Goal: Information Seeking & Learning: Compare options

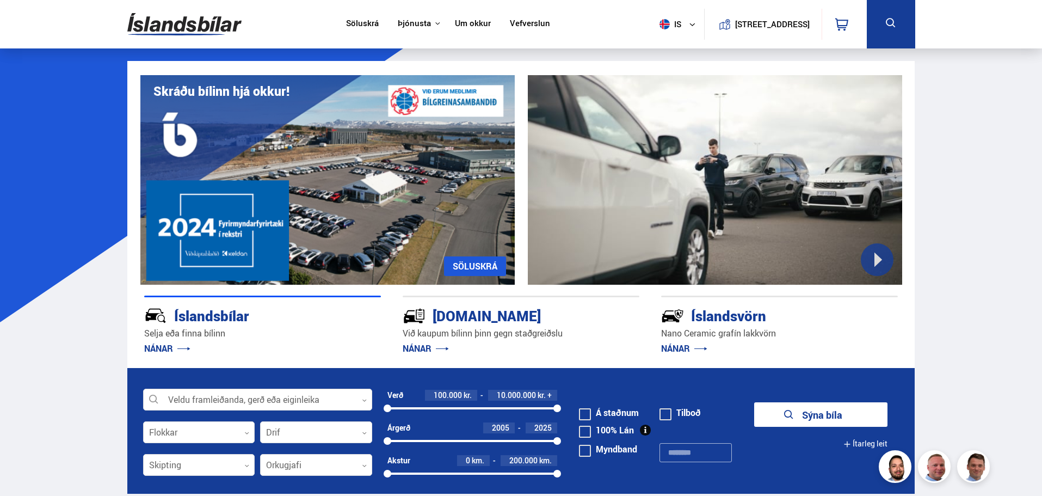
scroll to position [109, 0]
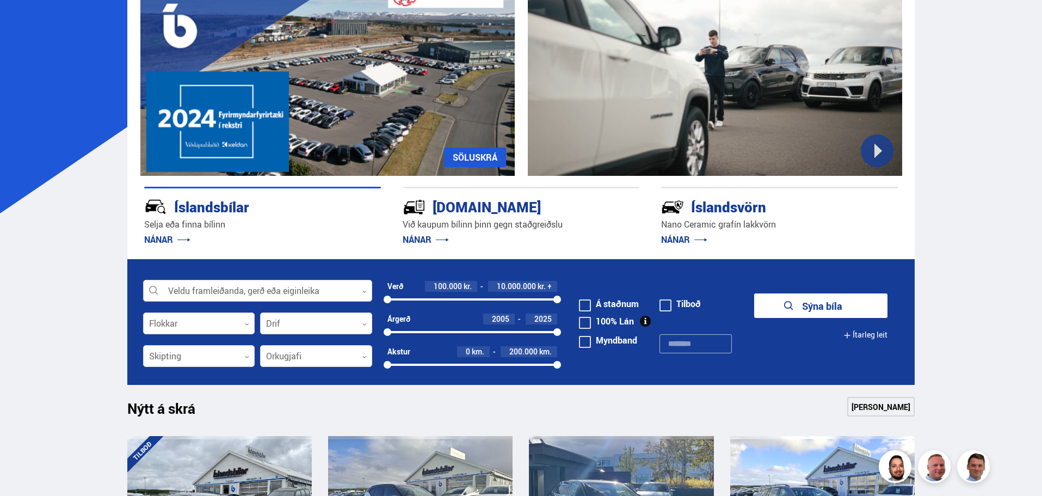
click at [212, 296] on div at bounding box center [257, 291] width 229 height 22
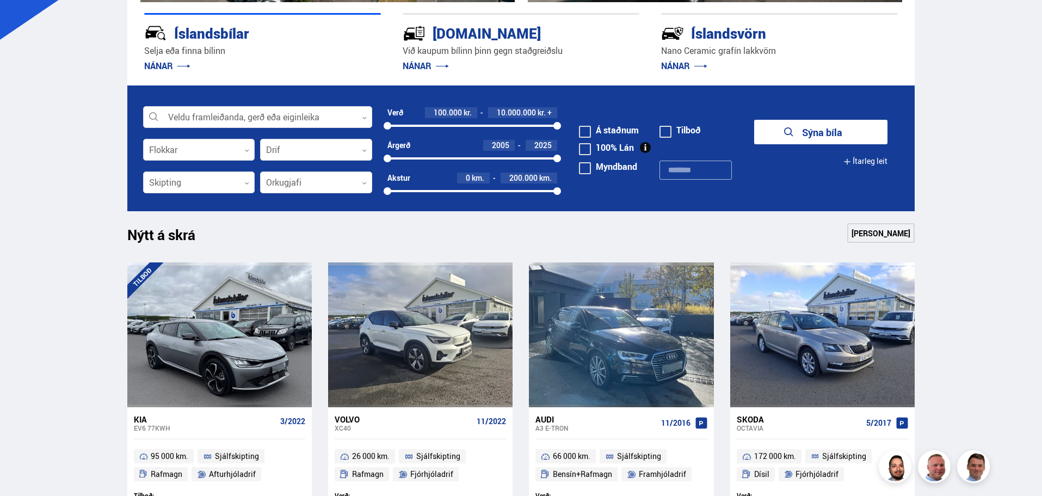
scroll to position [272, 0]
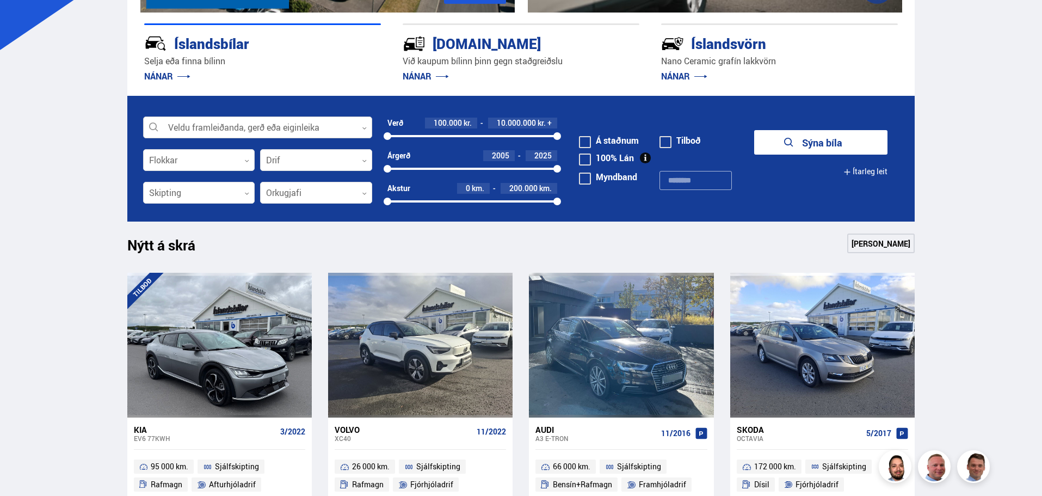
click at [198, 129] on div at bounding box center [257, 128] width 229 height 22
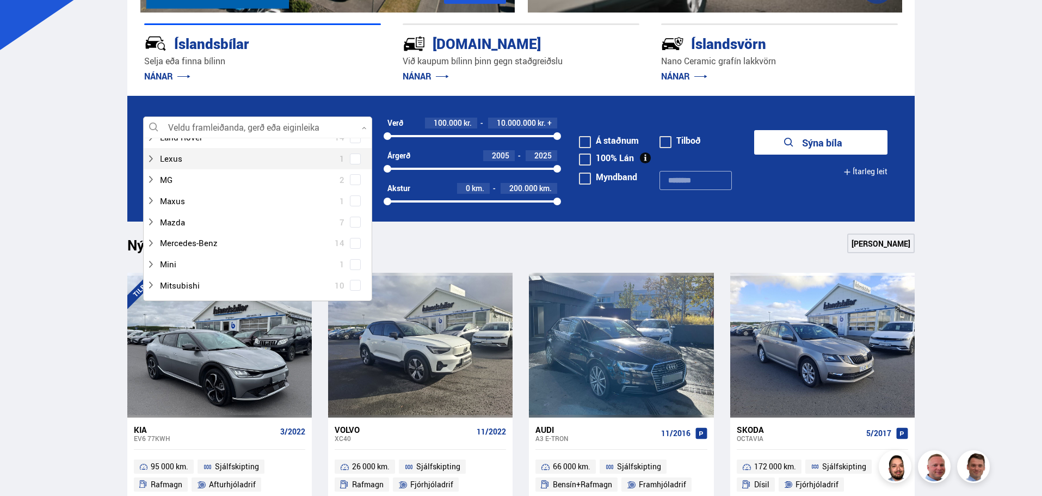
scroll to position [435, 0]
click at [198, 281] on div at bounding box center [246, 281] width 201 height 16
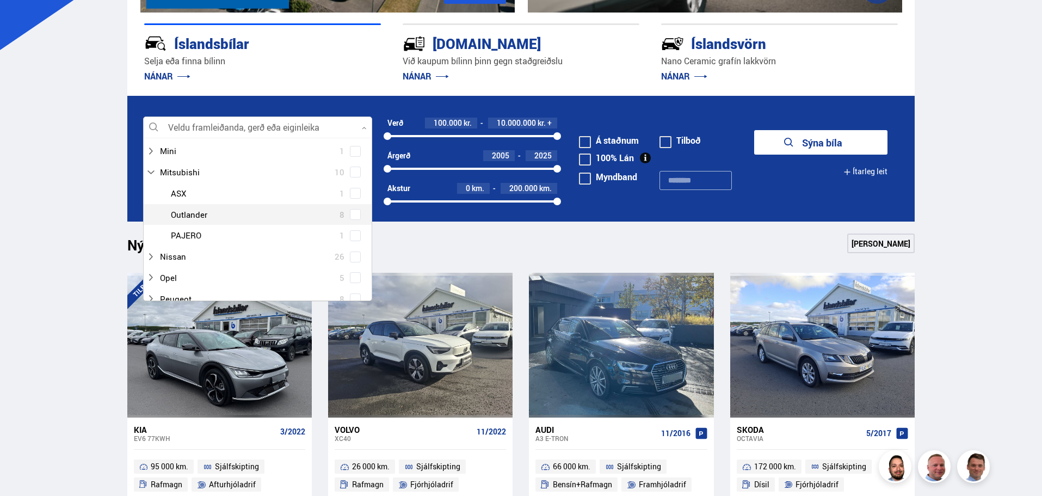
click at [353, 216] on span at bounding box center [355, 214] width 4 height 4
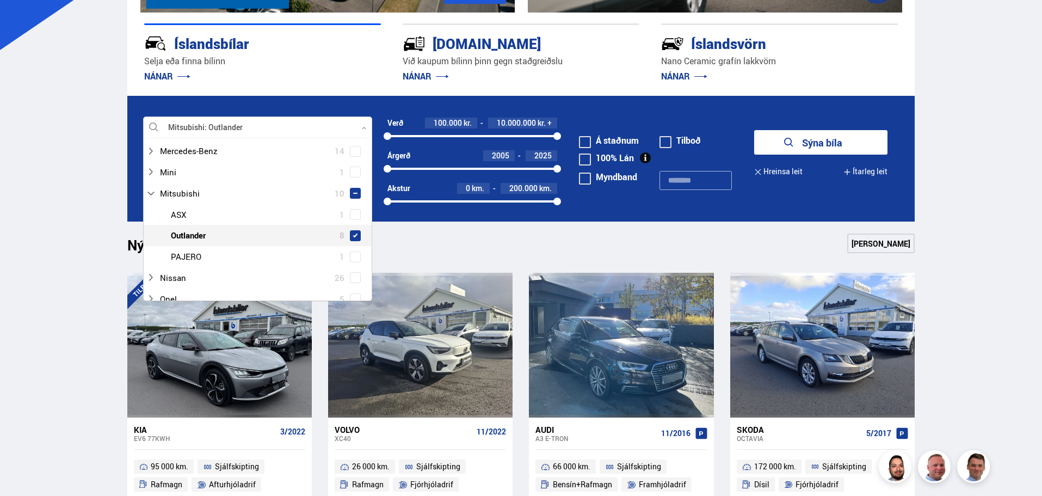
scroll to position [565, 0]
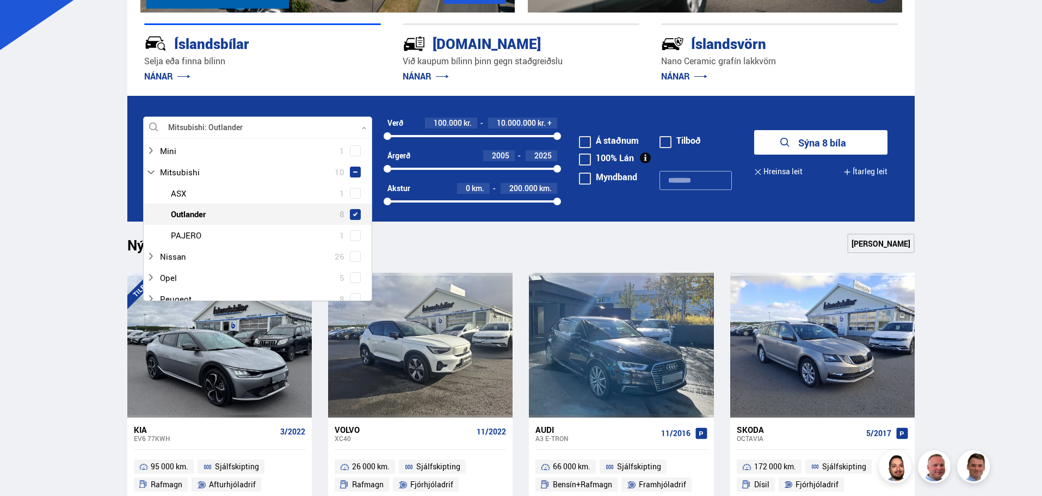
click at [830, 143] on button "Sýna 8 bíla" at bounding box center [820, 142] width 133 height 24
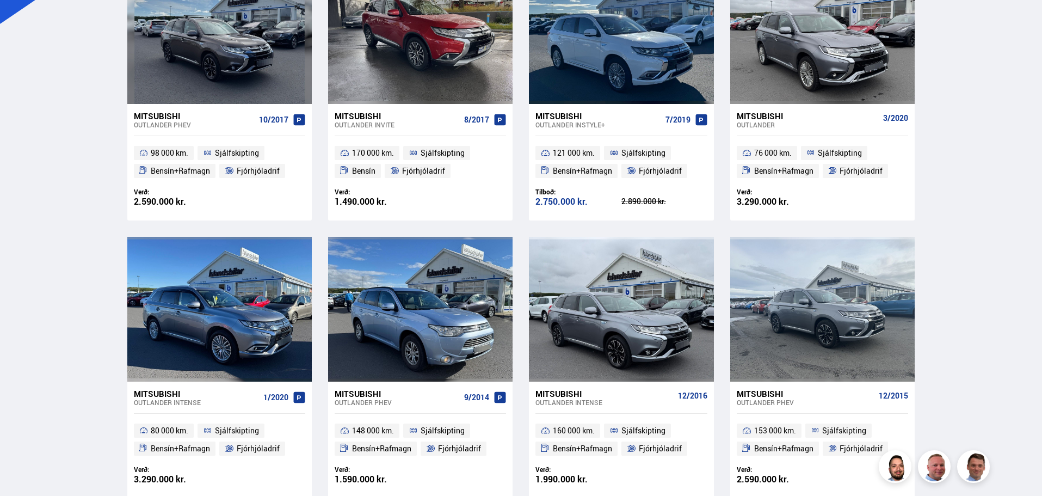
scroll to position [272, 0]
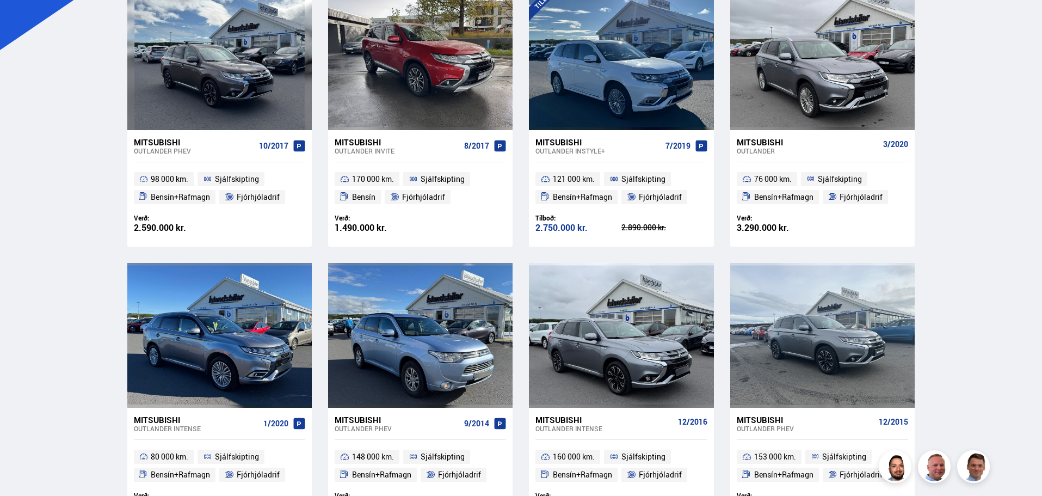
click at [154, 420] on div "Mitsubishi" at bounding box center [196, 420] width 125 height 10
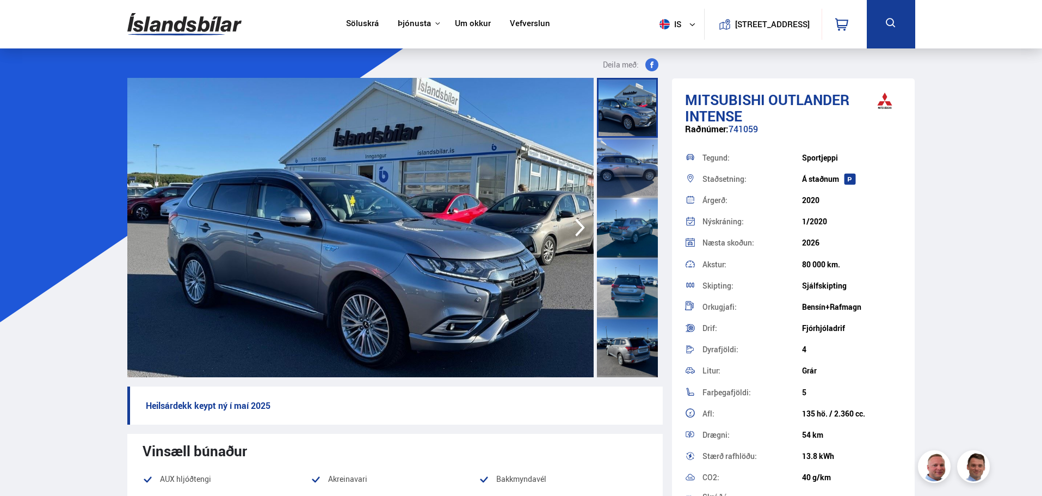
click at [574, 225] on icon "button" at bounding box center [580, 227] width 22 height 26
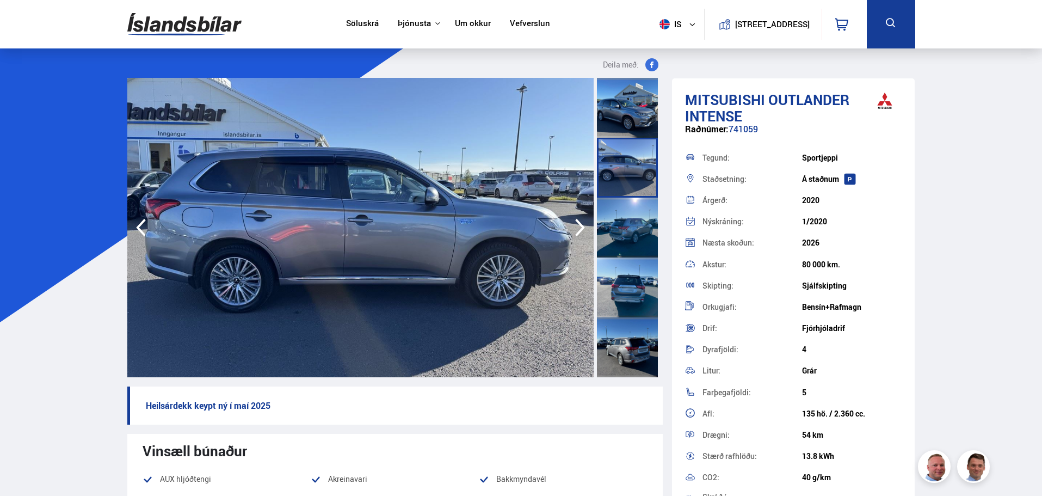
click at [575, 223] on icon "button" at bounding box center [580, 227] width 22 height 26
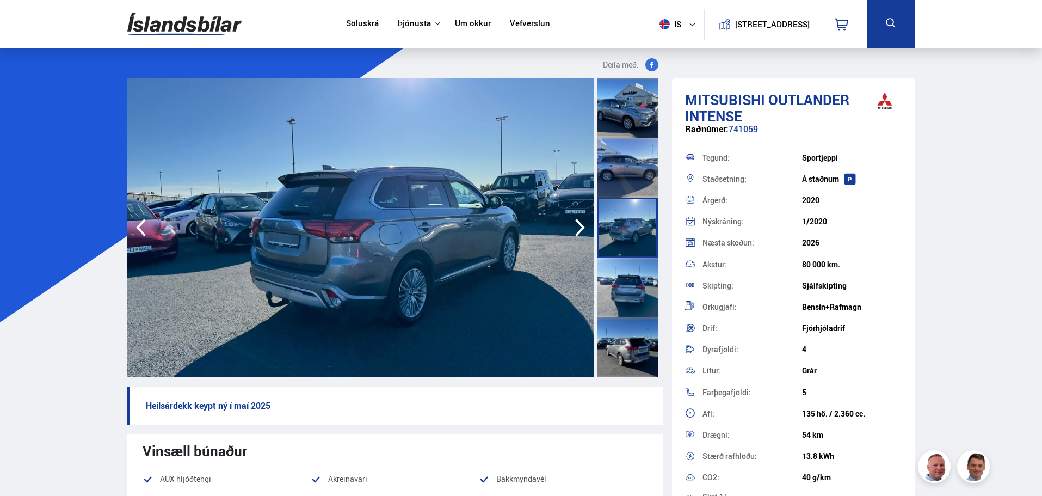
click at [575, 223] on icon "button" at bounding box center [580, 227] width 22 height 26
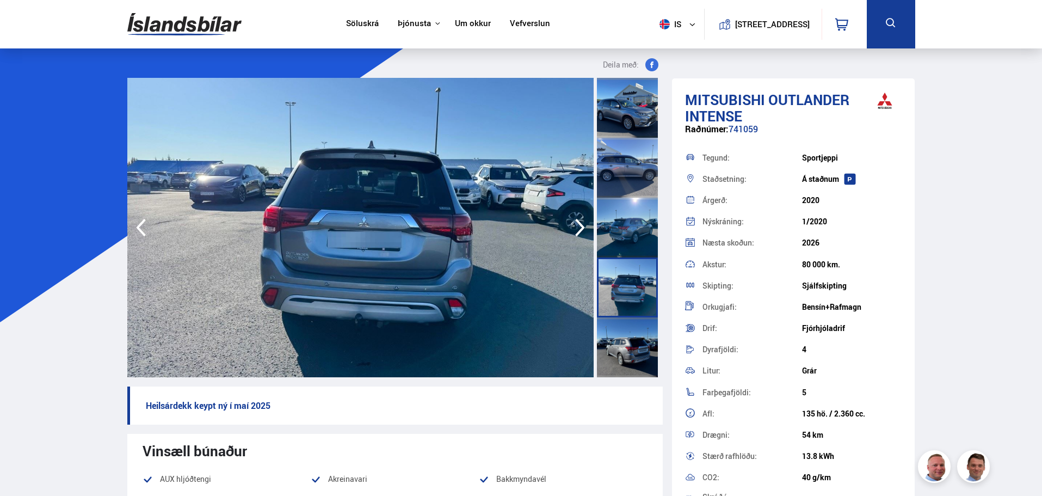
click at [575, 223] on icon "button" at bounding box center [580, 227] width 22 height 26
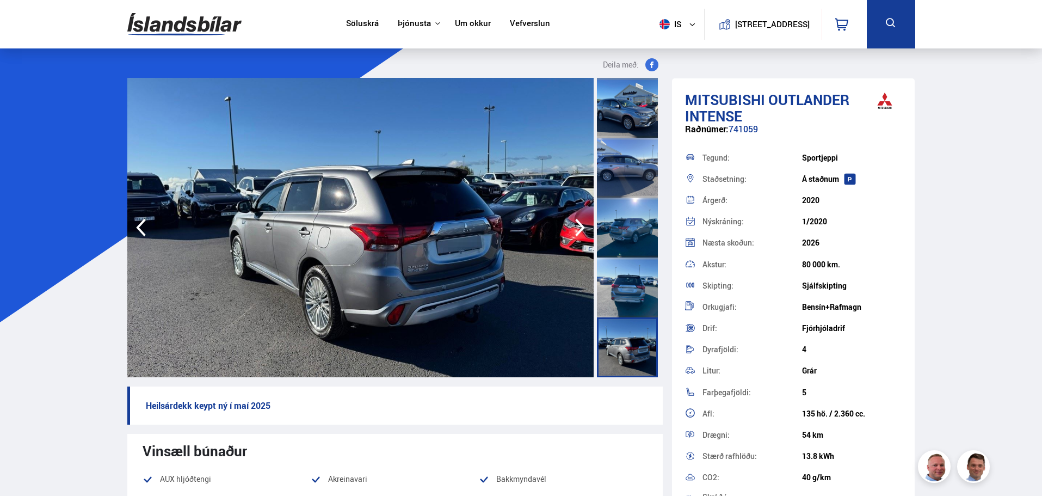
click at [575, 223] on icon "button" at bounding box center [580, 227] width 22 height 26
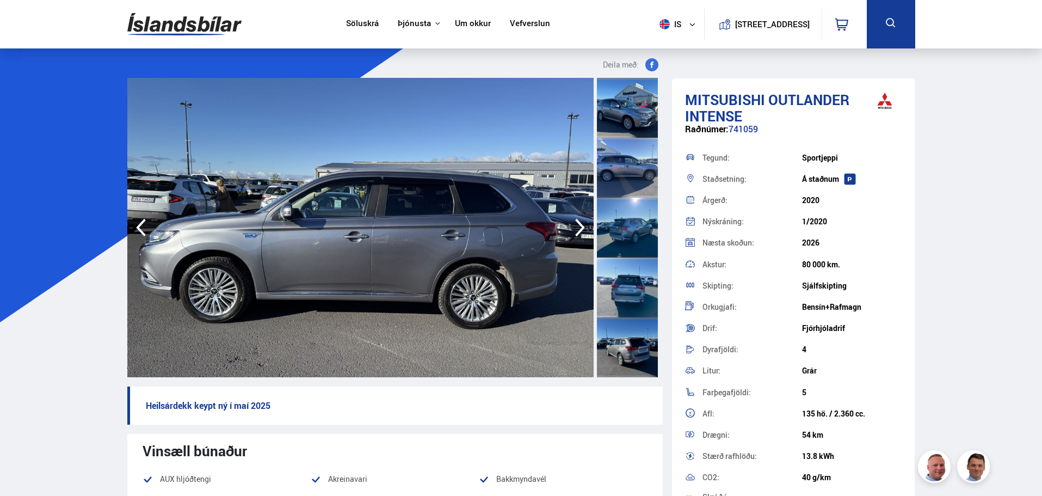
click at [580, 219] on icon "button" at bounding box center [580, 227] width 22 height 26
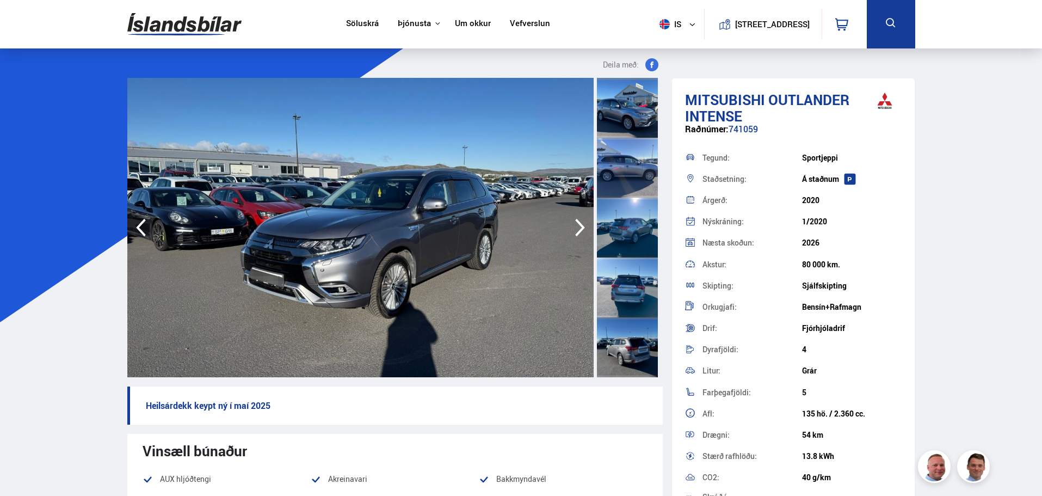
click at [580, 219] on icon "button" at bounding box center [580, 227] width 22 height 26
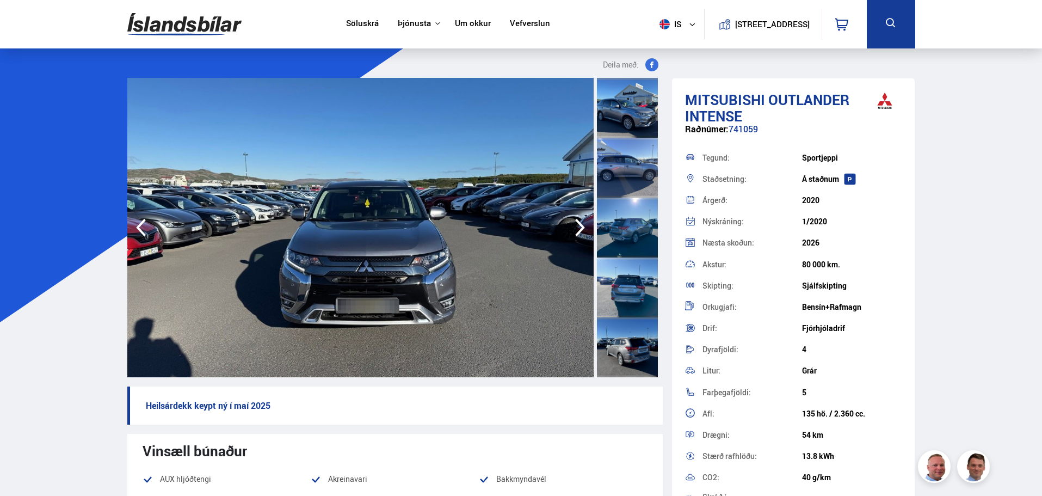
click at [580, 219] on icon "button" at bounding box center [580, 227] width 22 height 26
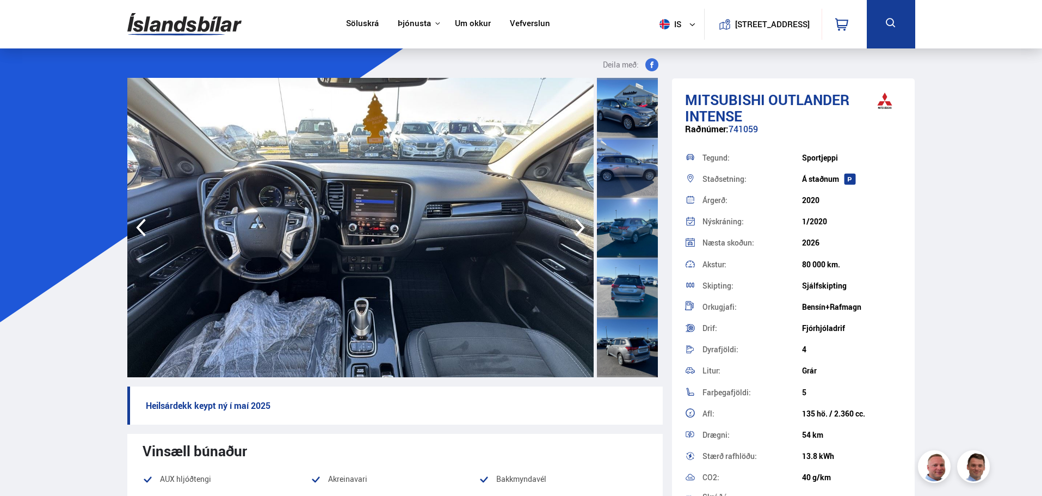
click at [580, 219] on icon "button" at bounding box center [580, 227] width 22 height 26
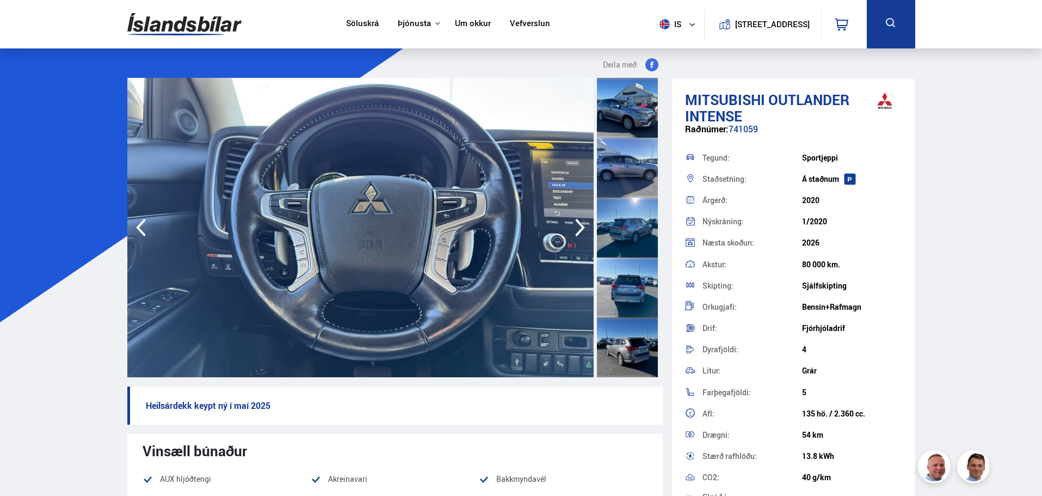
click at [580, 219] on icon "button" at bounding box center [580, 227] width 22 height 26
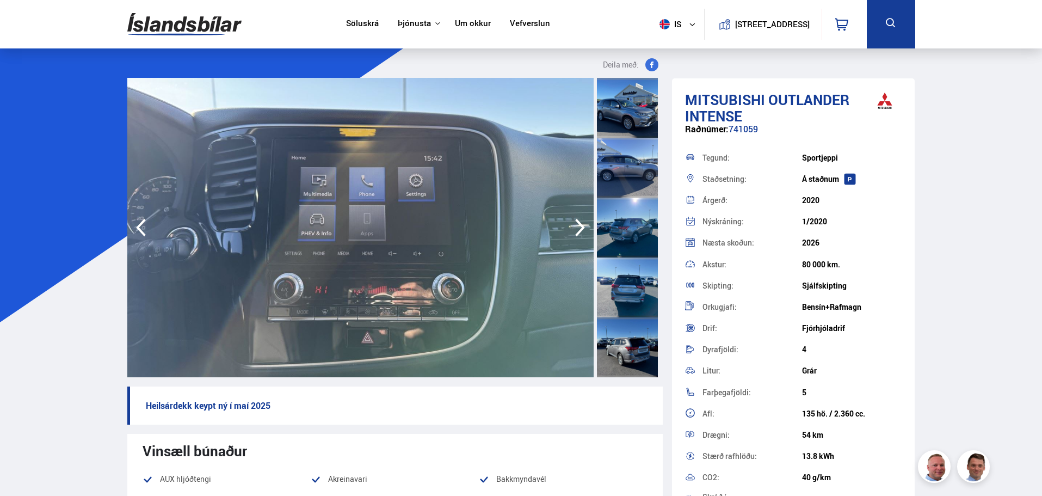
click at [580, 219] on icon "button" at bounding box center [580, 227] width 22 height 26
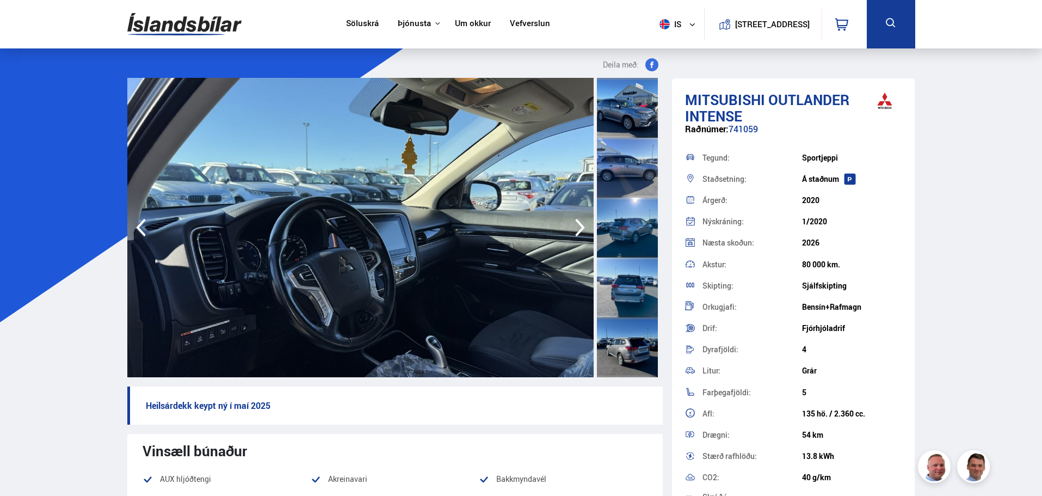
click at [580, 222] on icon "button" at bounding box center [580, 227] width 22 height 26
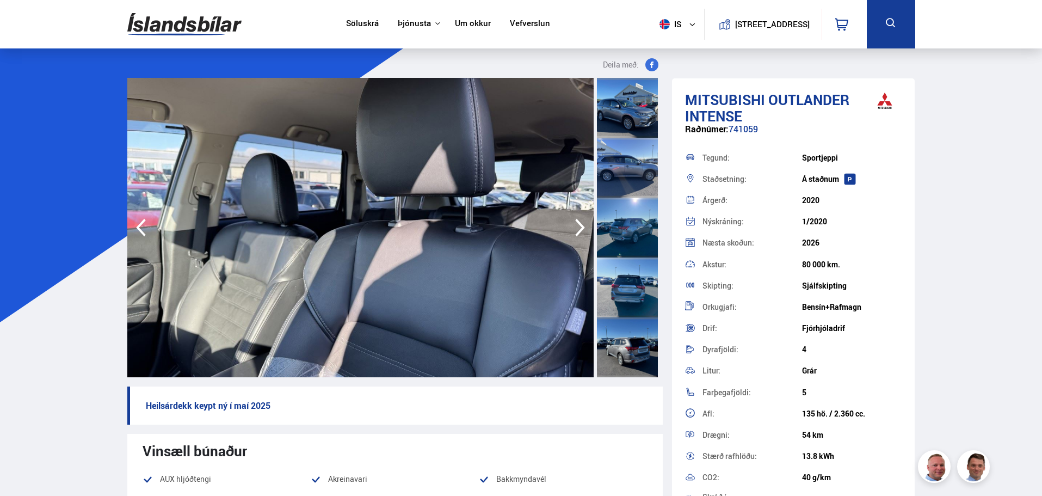
click at [580, 222] on icon "button" at bounding box center [580, 227] width 22 height 26
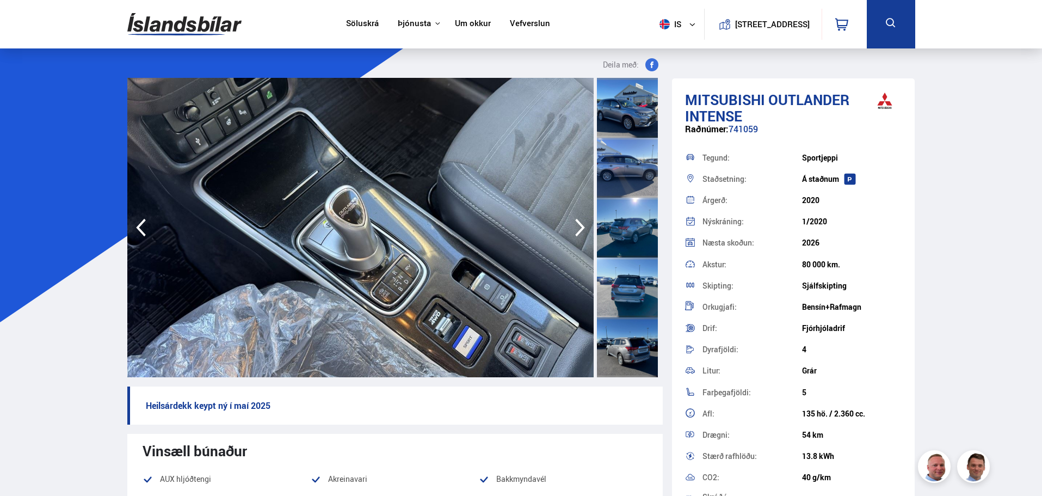
click at [580, 222] on icon "button" at bounding box center [580, 227] width 22 height 26
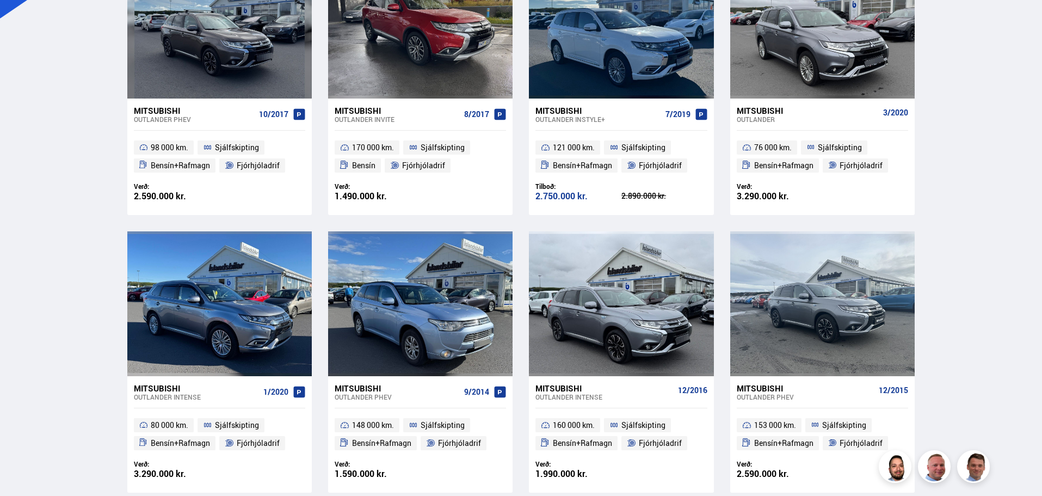
scroll to position [280, 0]
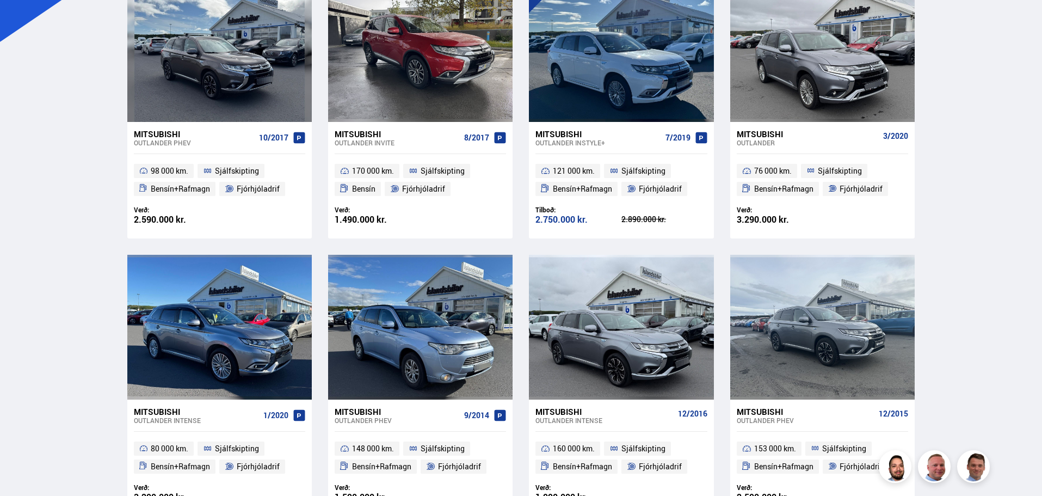
click at [764, 130] on div "Mitsubishi" at bounding box center [808, 134] width 142 height 10
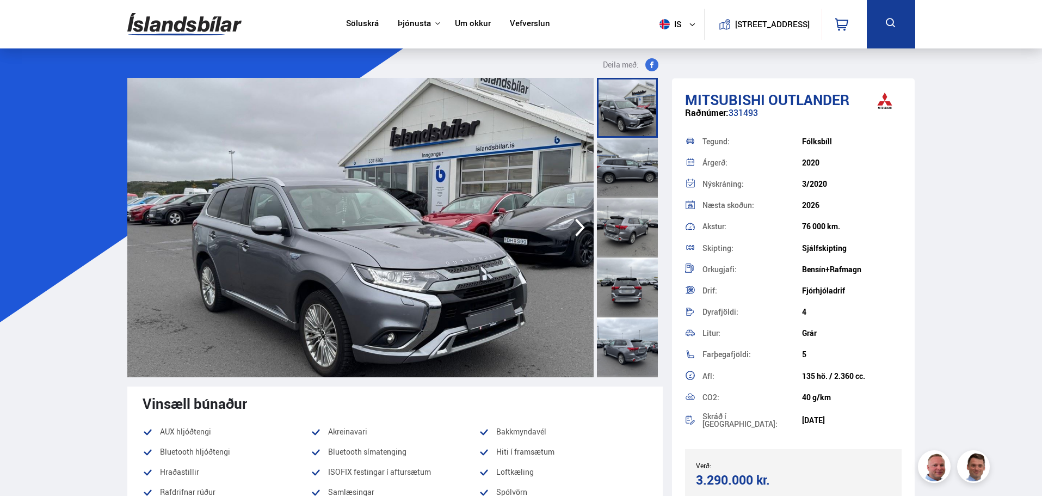
click at [579, 226] on icon "button" at bounding box center [580, 227] width 22 height 26
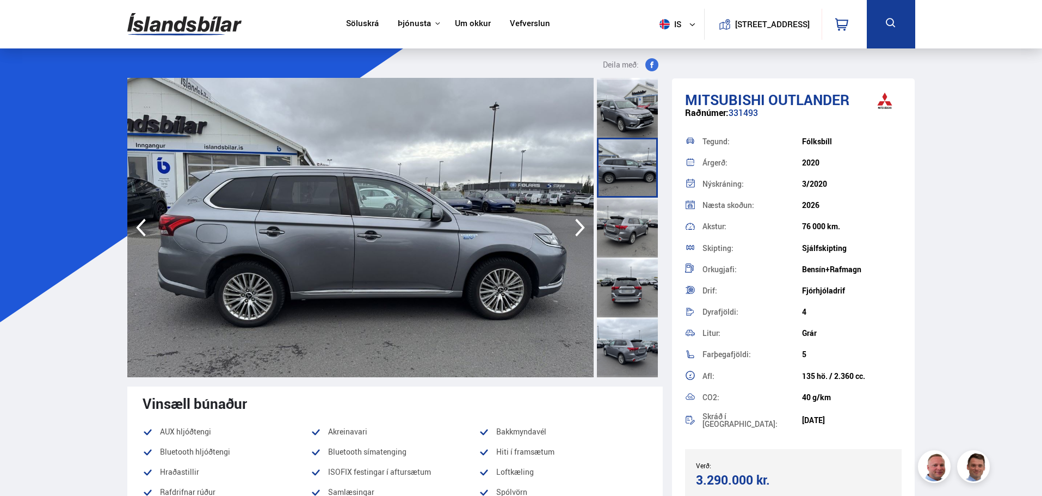
click at [579, 226] on icon "button" at bounding box center [580, 227] width 22 height 26
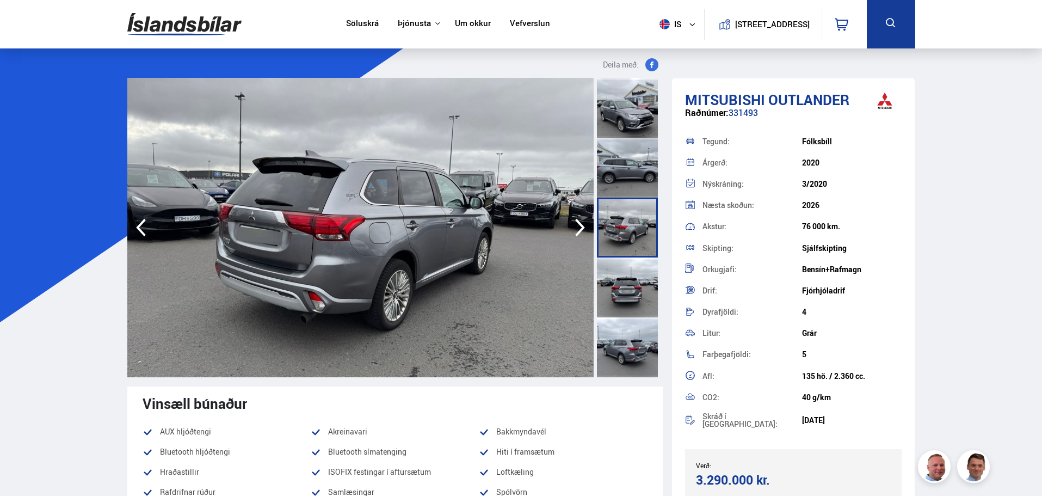
click at [579, 226] on icon "button" at bounding box center [580, 227] width 22 height 26
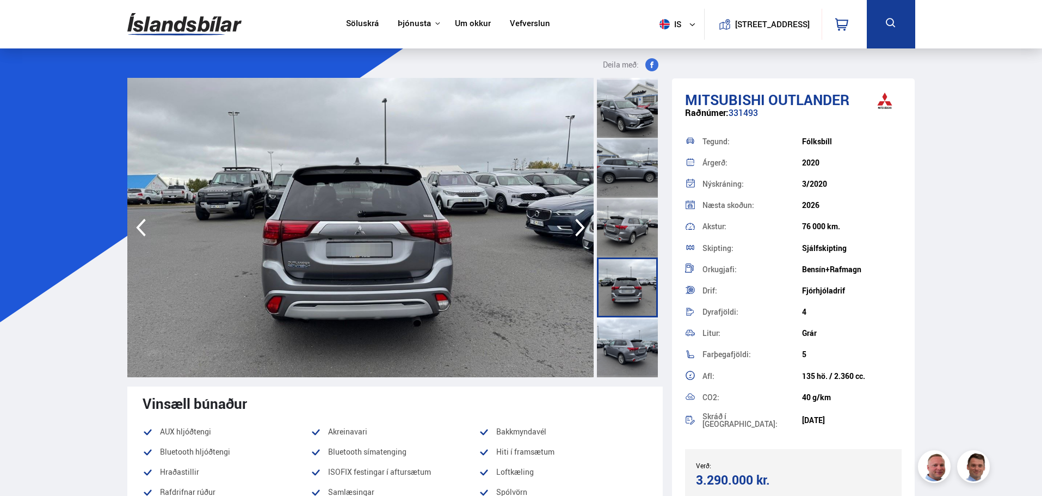
click at [579, 226] on icon "button" at bounding box center [580, 227] width 22 height 26
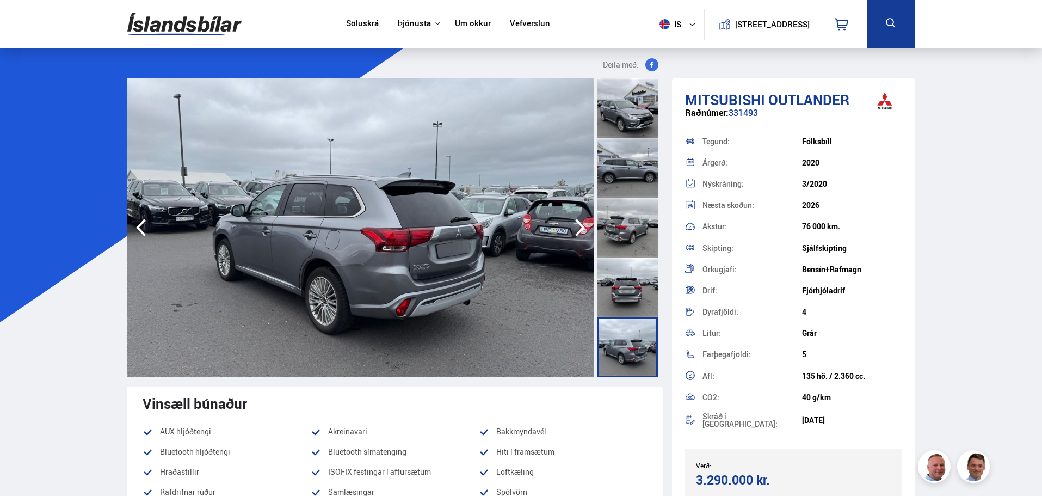
click at [579, 226] on icon "button" at bounding box center [580, 227] width 22 height 26
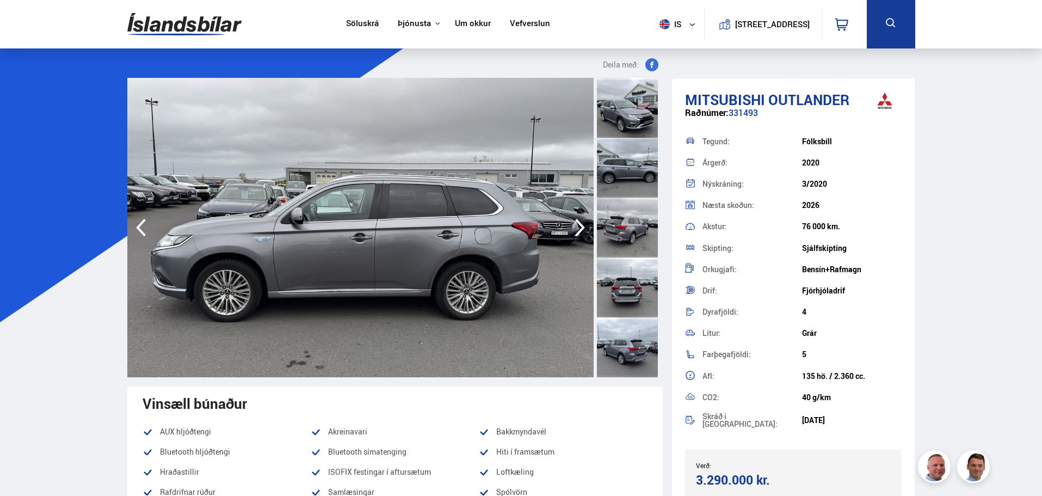
click at [579, 226] on icon "button" at bounding box center [580, 227] width 22 height 26
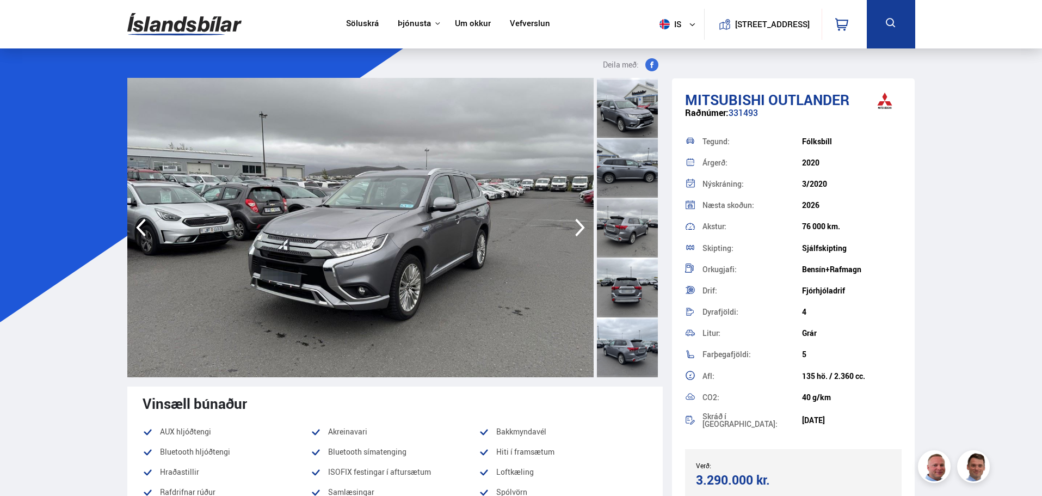
click at [579, 226] on icon "button" at bounding box center [580, 227] width 22 height 26
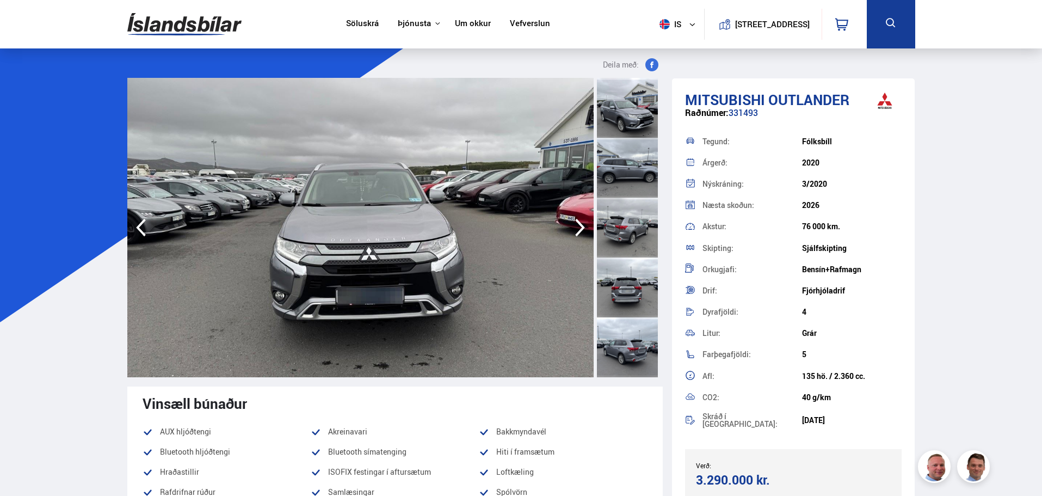
click at [579, 226] on icon "button" at bounding box center [580, 227] width 22 height 26
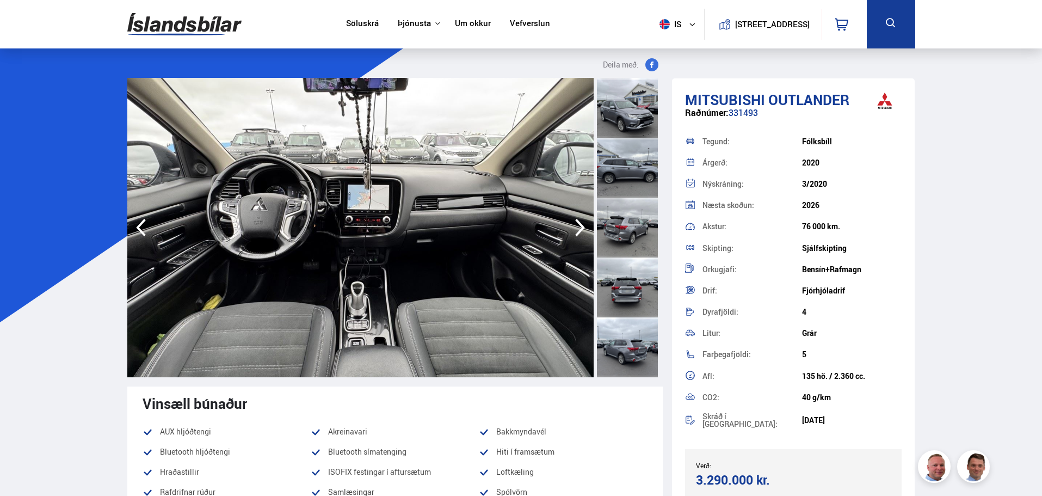
click at [579, 226] on icon "button" at bounding box center [580, 227] width 22 height 26
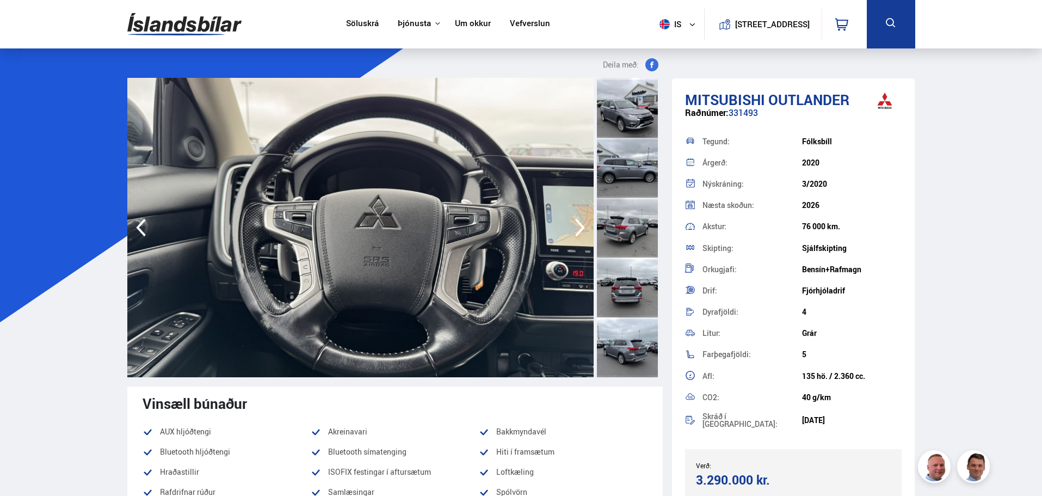
click at [579, 226] on icon "button" at bounding box center [580, 227] width 22 height 26
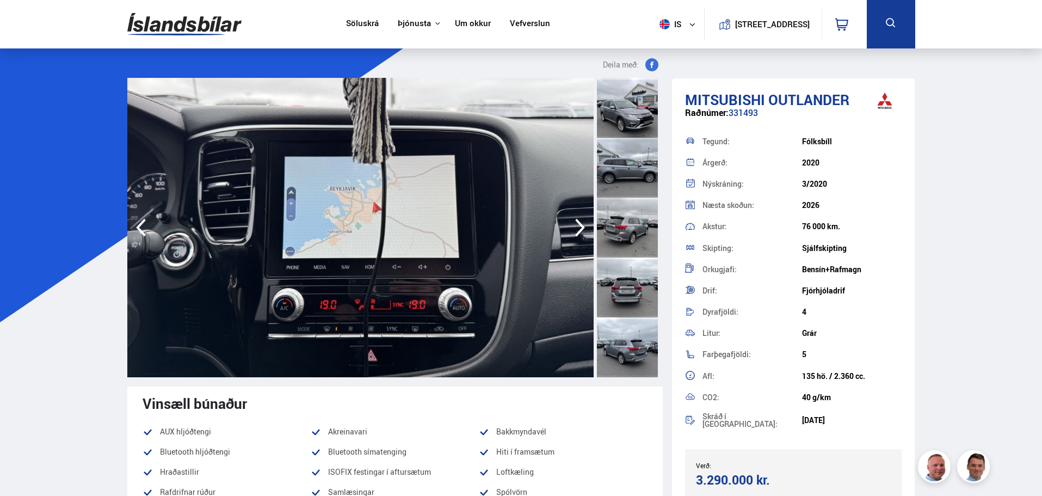
click at [579, 226] on icon "button" at bounding box center [580, 227] width 22 height 26
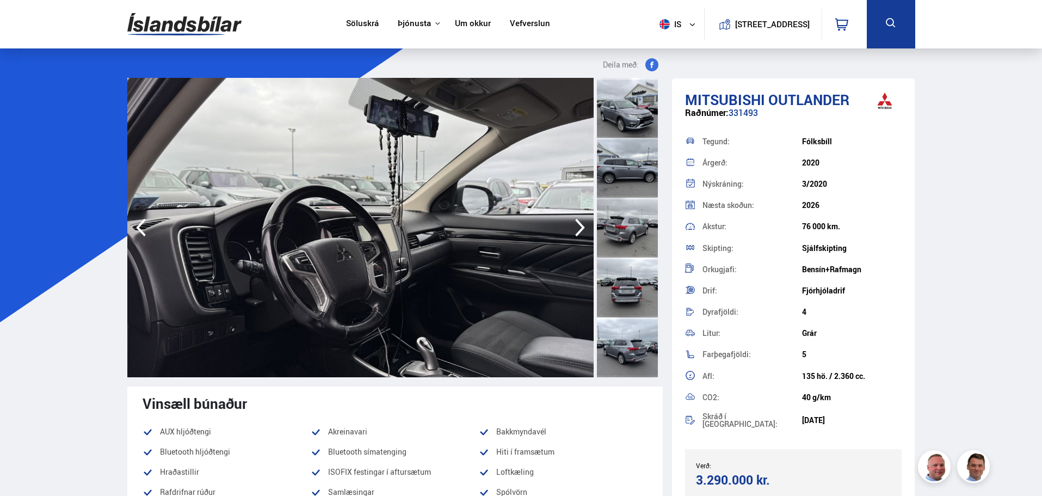
click at [579, 226] on icon "button" at bounding box center [580, 227] width 22 height 26
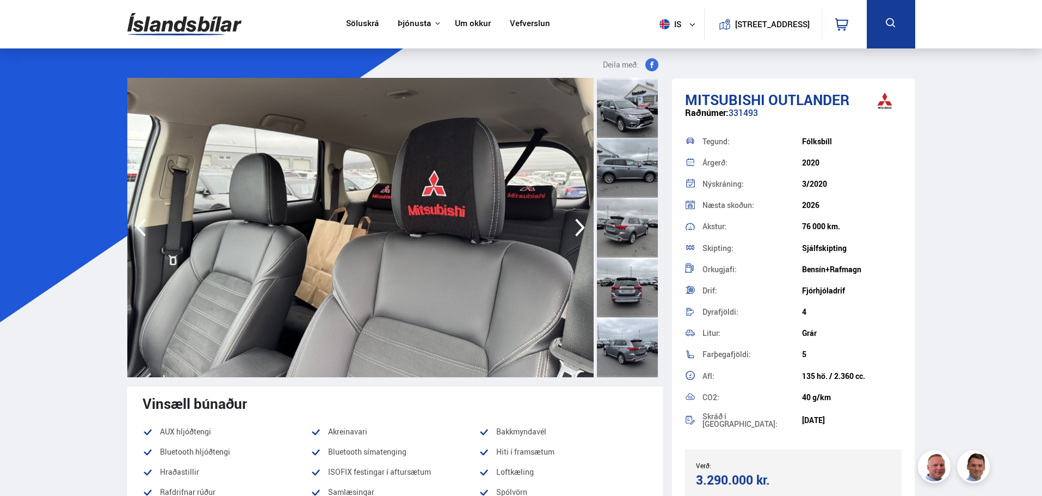
click at [579, 226] on icon "button" at bounding box center [580, 227] width 22 height 26
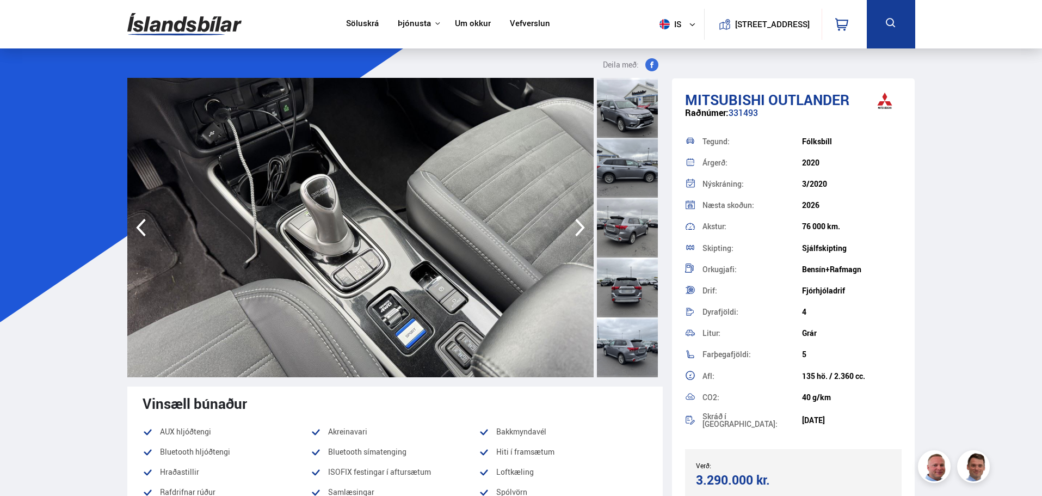
click at [579, 226] on icon "button" at bounding box center [580, 227] width 22 height 26
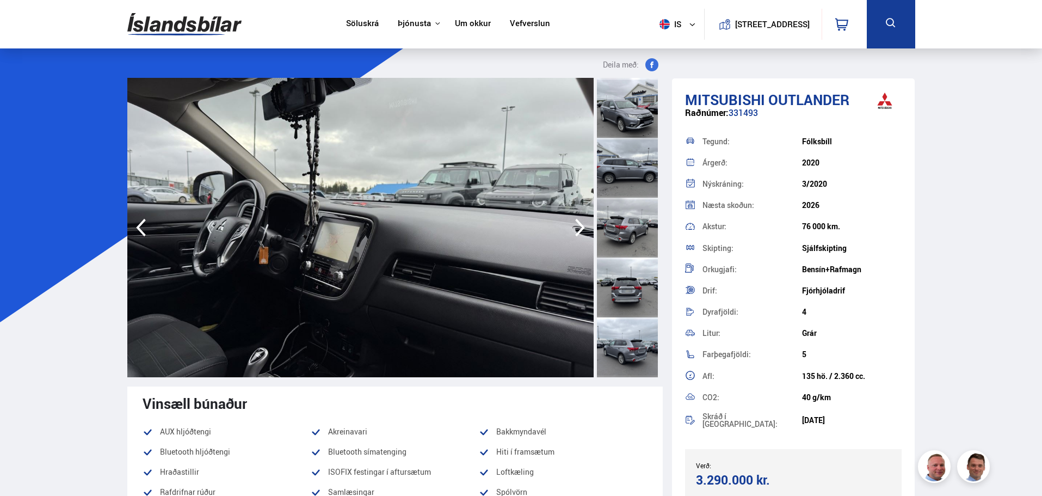
click at [579, 226] on icon "button" at bounding box center [580, 227] width 22 height 26
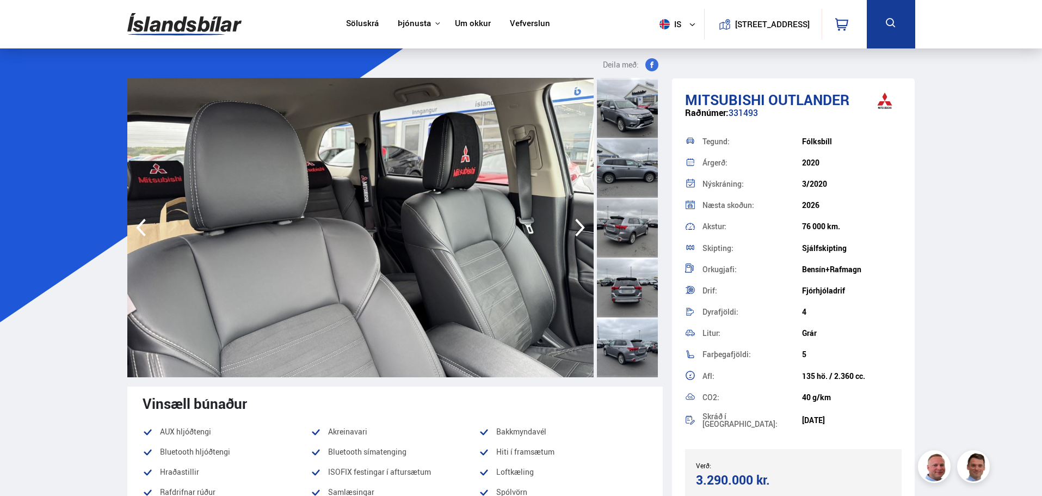
click at [579, 226] on icon "button" at bounding box center [580, 227] width 22 height 26
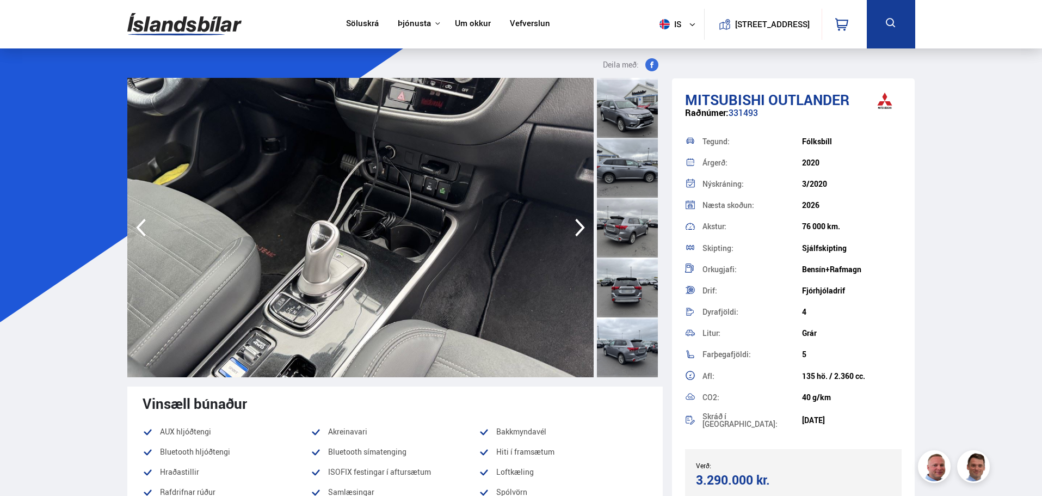
click at [579, 226] on icon "button" at bounding box center [580, 227] width 22 height 26
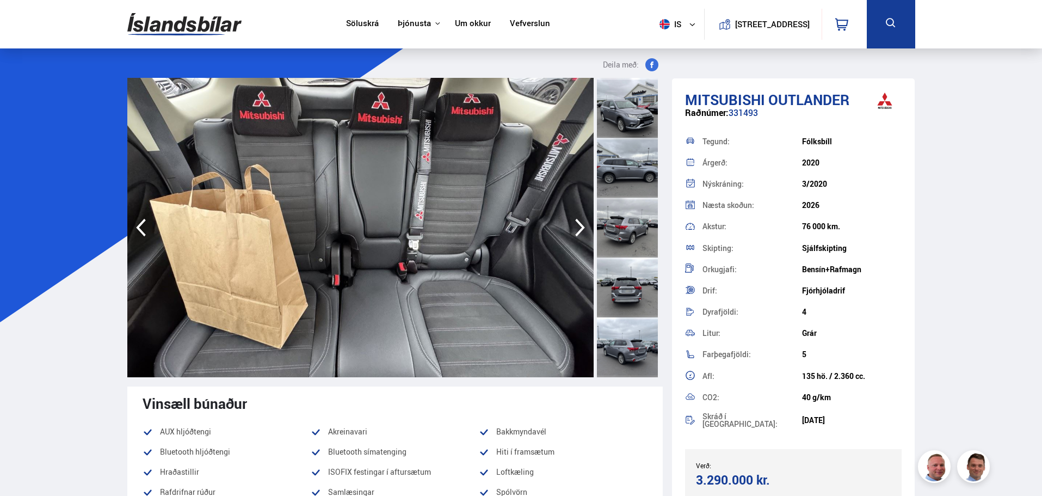
click at [579, 226] on icon "button" at bounding box center [580, 227] width 22 height 26
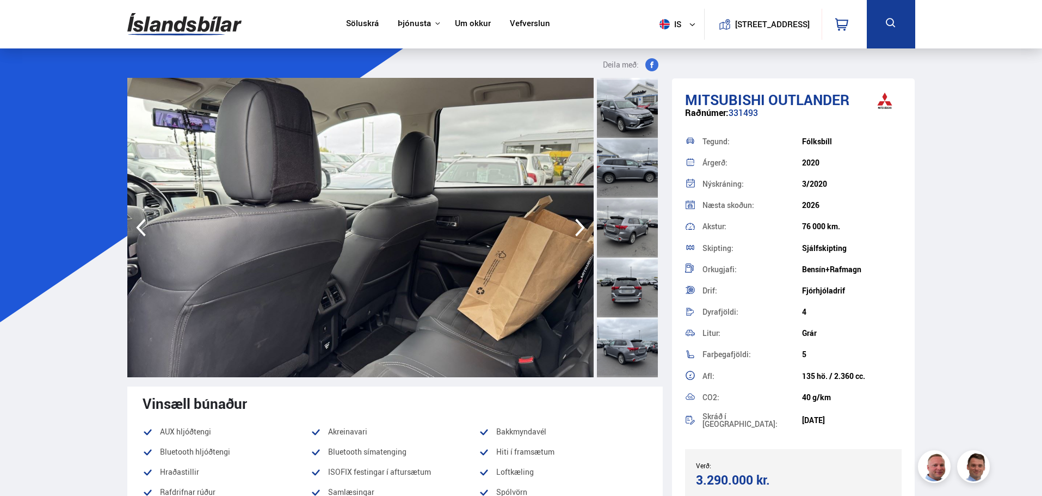
click at [579, 226] on icon "button" at bounding box center [580, 227] width 22 height 26
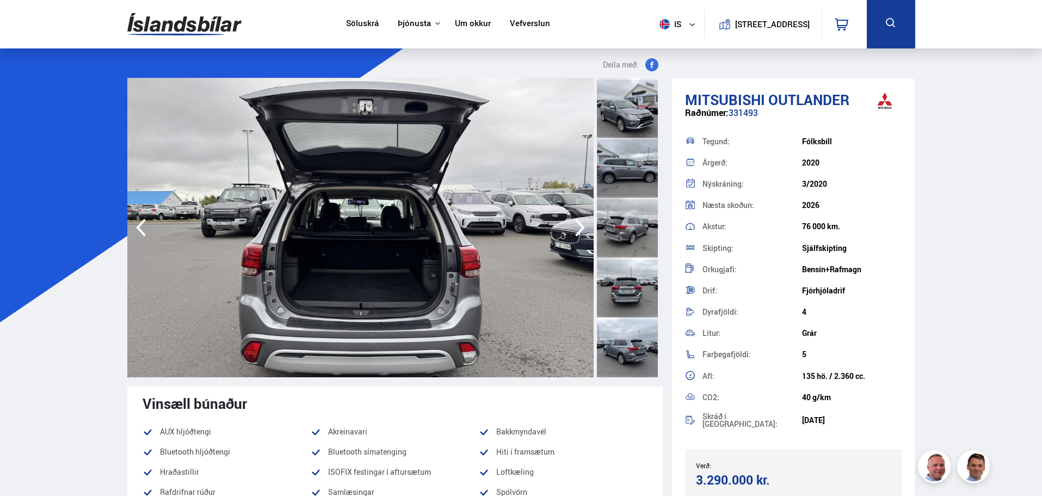
click at [579, 226] on icon "button" at bounding box center [580, 227] width 22 height 26
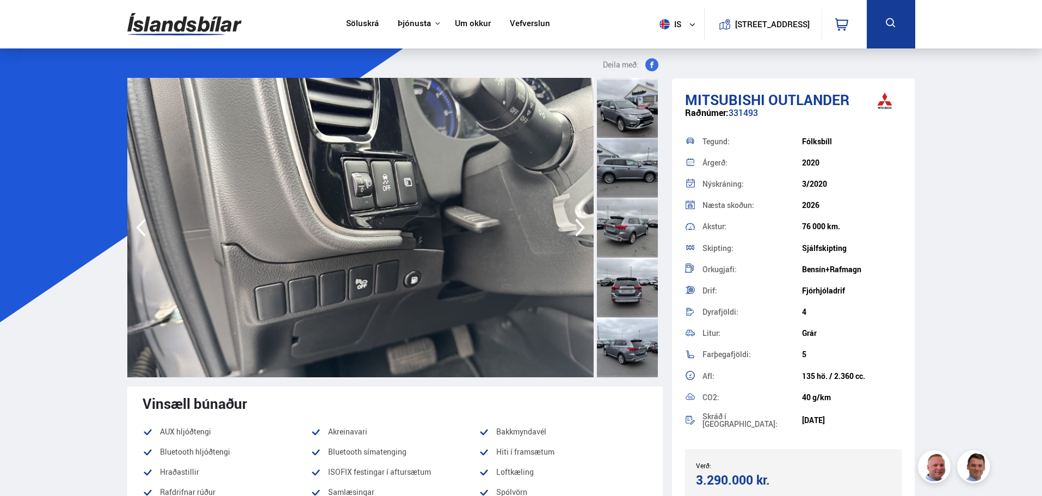
click at [579, 226] on icon "button" at bounding box center [580, 227] width 22 height 26
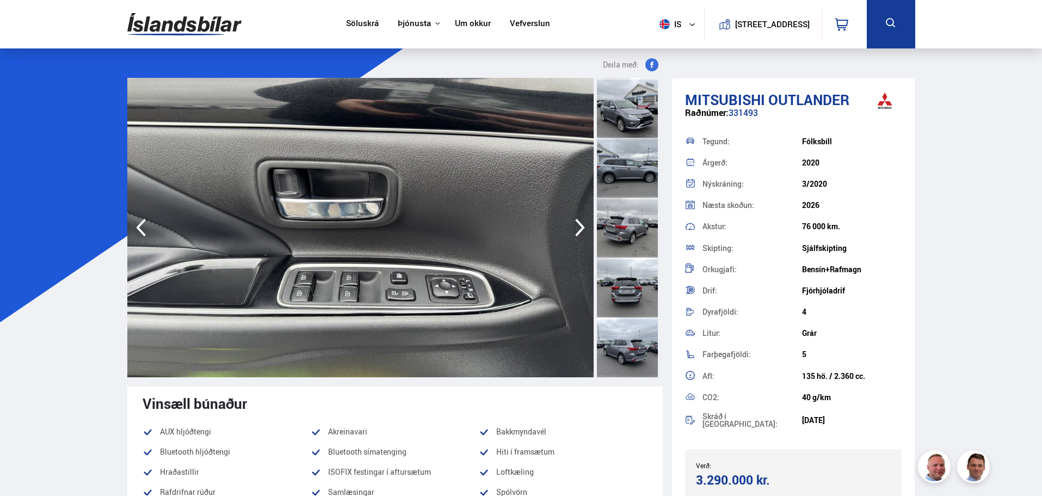
click at [579, 226] on icon "button" at bounding box center [580, 227] width 22 height 26
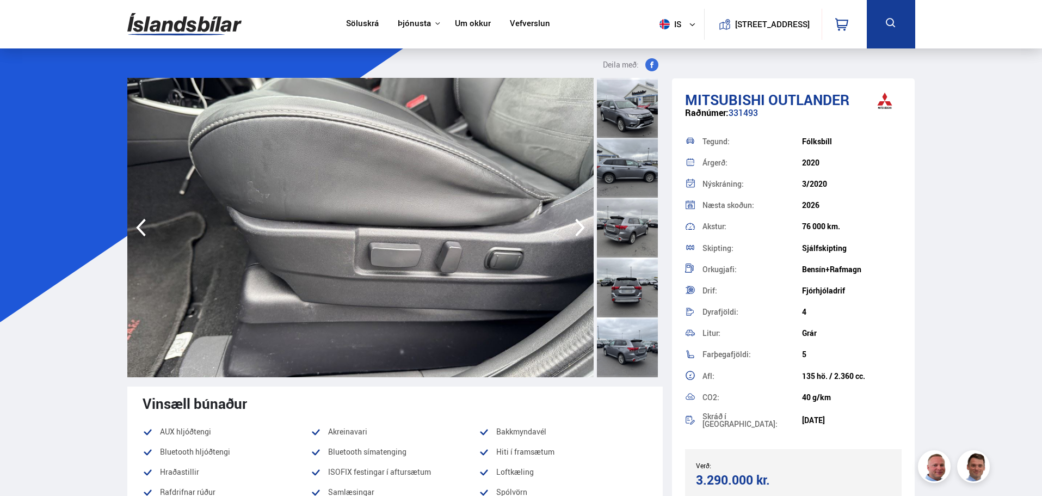
click at [579, 226] on icon "button" at bounding box center [580, 227] width 22 height 26
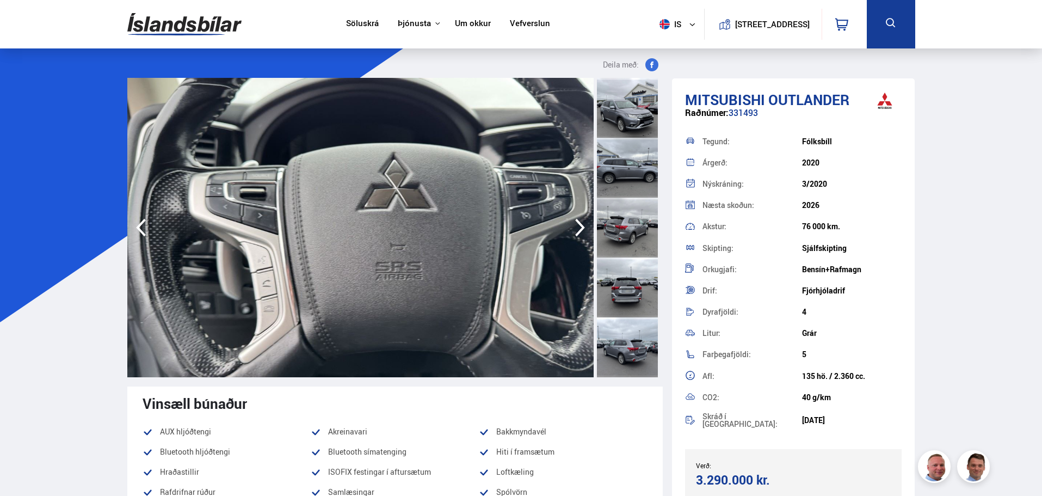
click at [579, 226] on icon "button" at bounding box center [580, 227] width 22 height 26
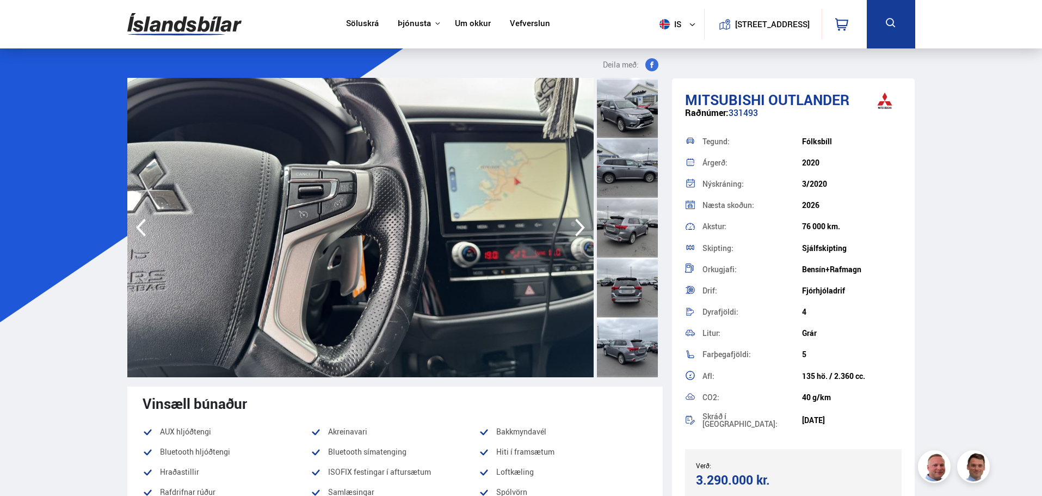
click at [579, 226] on icon "button" at bounding box center [580, 227] width 22 height 26
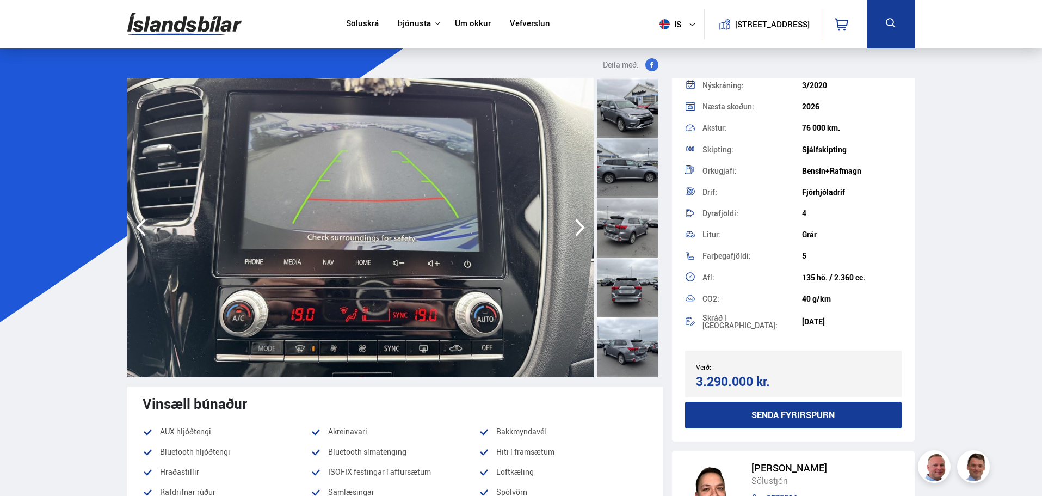
scroll to position [111, 0]
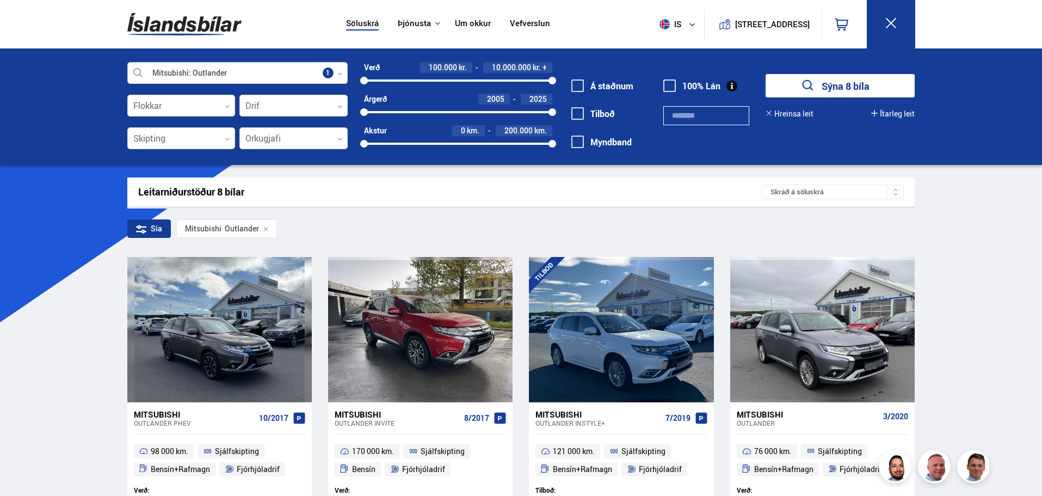
click at [300, 73] on div at bounding box center [237, 74] width 220 height 22
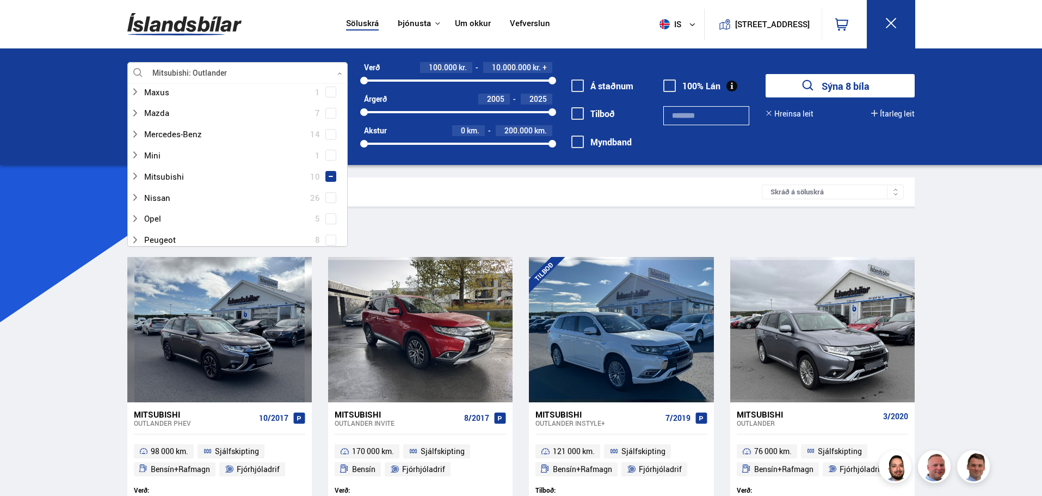
scroll to position [544, 0]
click at [329, 138] on span at bounding box center [331, 139] width 4 height 4
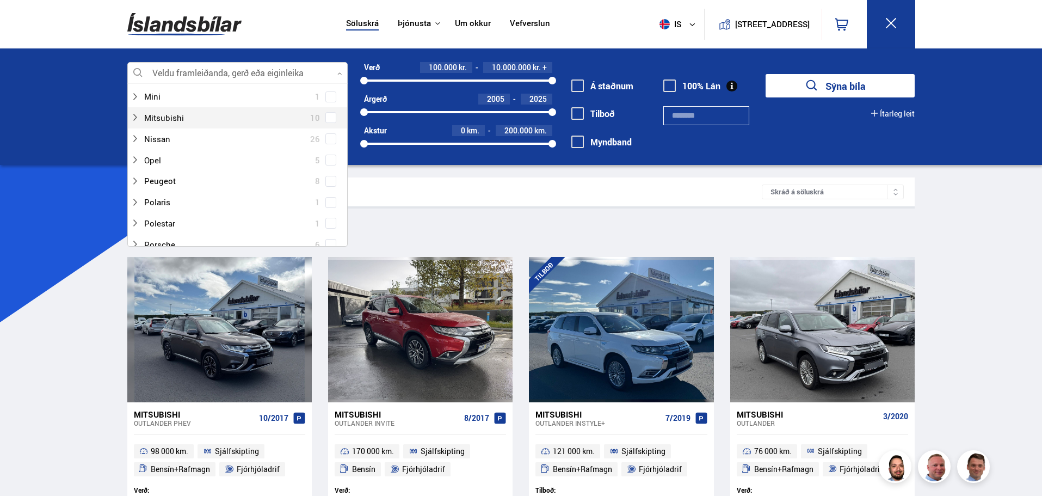
scroll to position [524, 0]
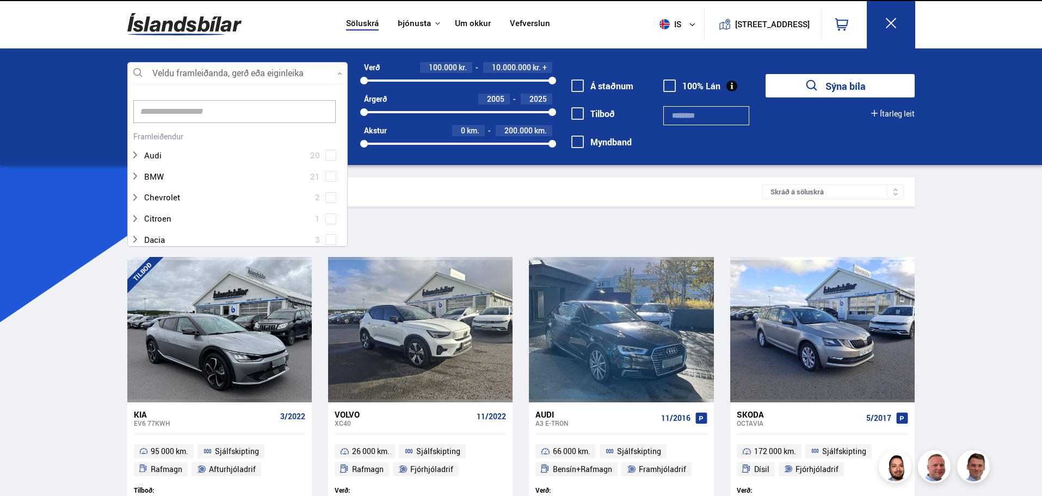
click at [36, 135] on div "Veldu framleiðanda, gerð eða eiginleika 0 Hreinsa valið Audi 20 BMW 21 Chevrole…" at bounding box center [521, 106] width 1042 height 116
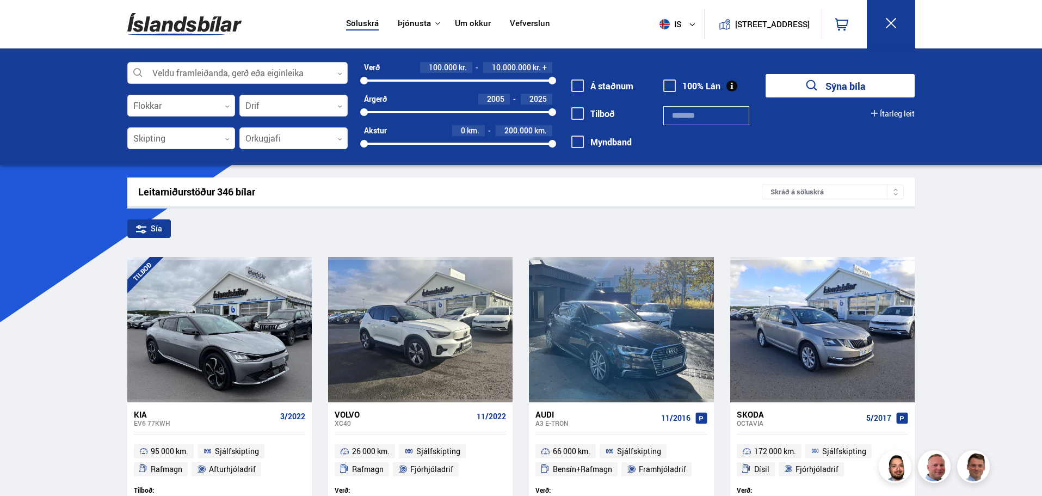
click at [213, 78] on div at bounding box center [237, 74] width 220 height 22
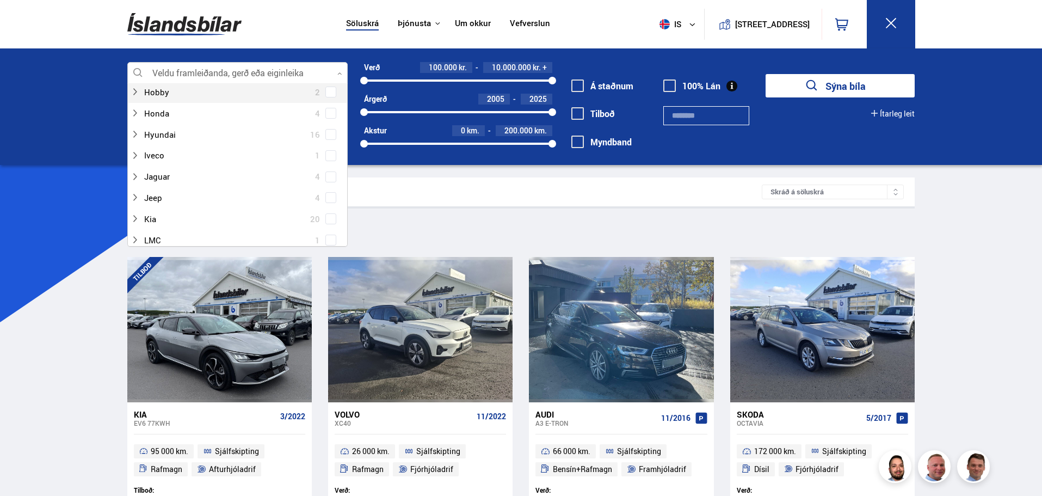
scroll to position [272, 0]
click at [136, 118] on icon at bounding box center [135, 115] width 9 height 9
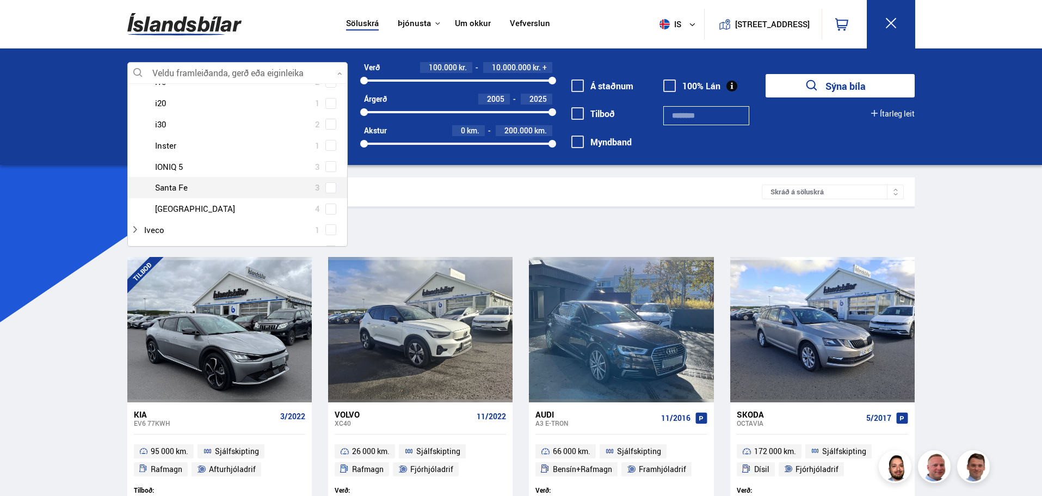
click at [174, 187] on div at bounding box center [248, 188] width 192 height 16
click at [329, 186] on span at bounding box center [331, 188] width 4 height 4
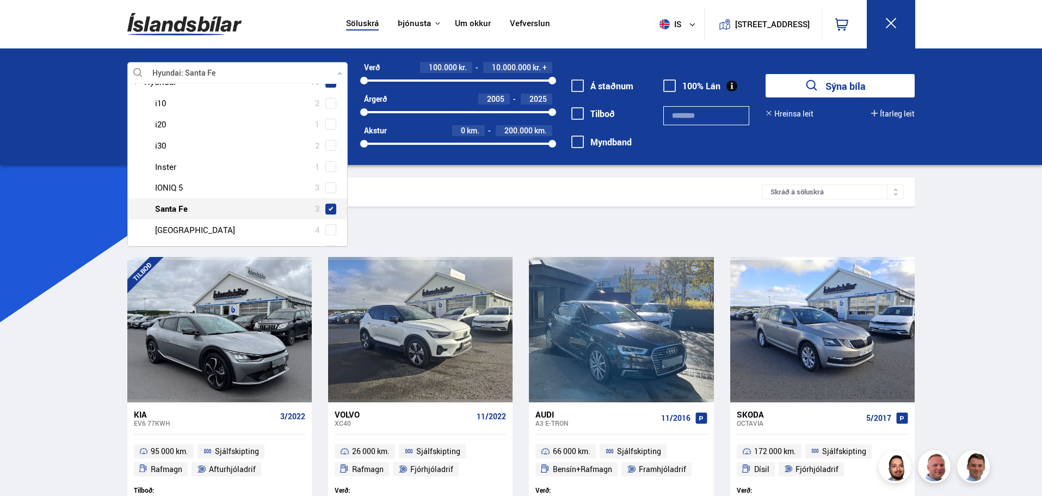
scroll to position [348, 0]
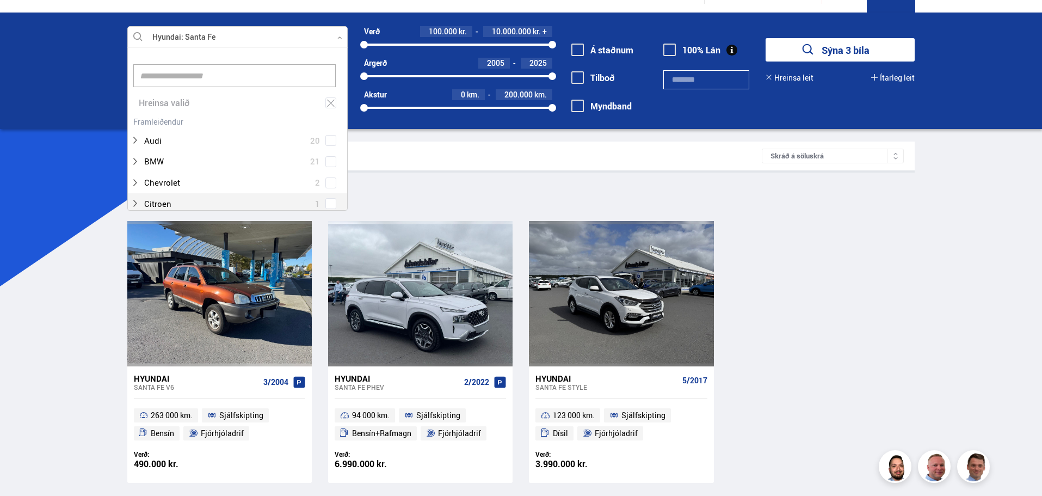
scroll to position [54, 0]
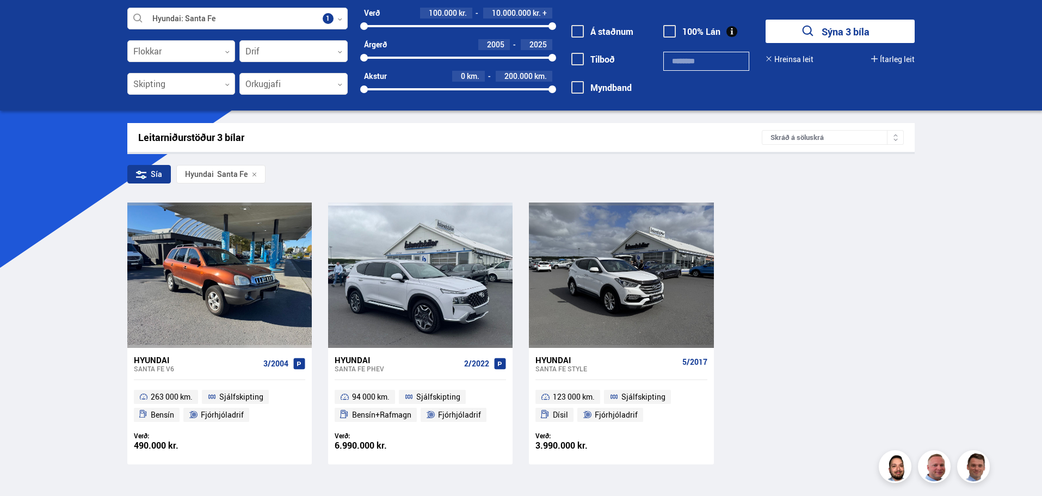
click at [346, 354] on div "Hyundai Santa Fe PHEV 2/2022" at bounding box center [420, 364] width 171 height 32
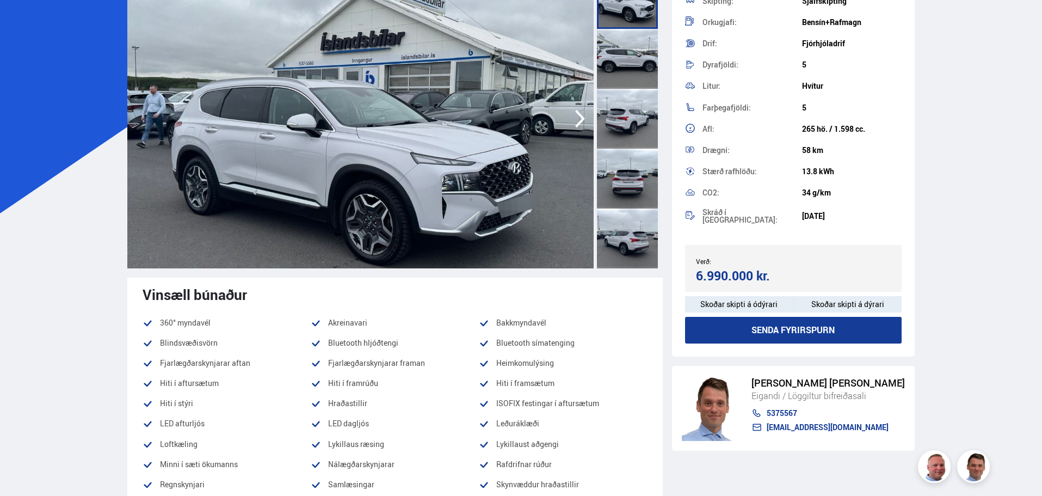
scroll to position [195, 0]
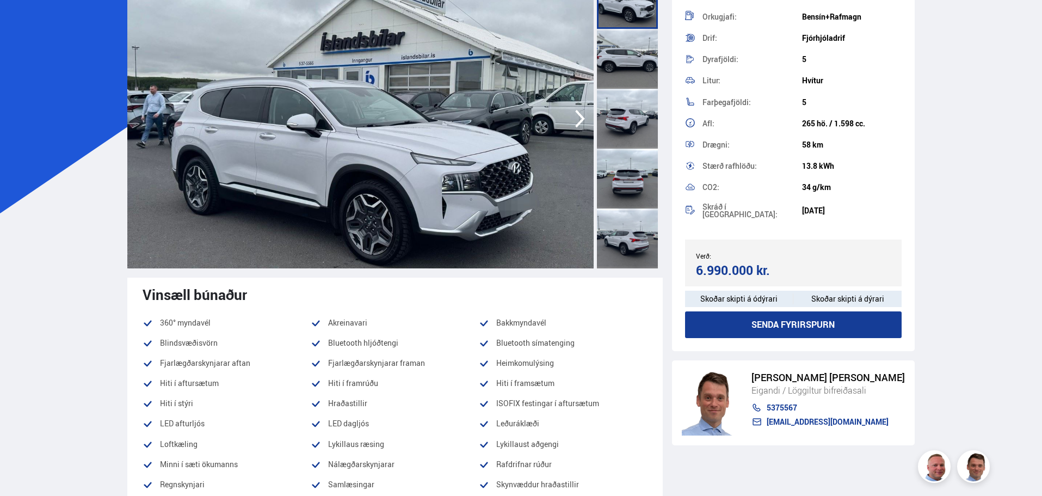
click at [635, 123] on div at bounding box center [627, 119] width 61 height 60
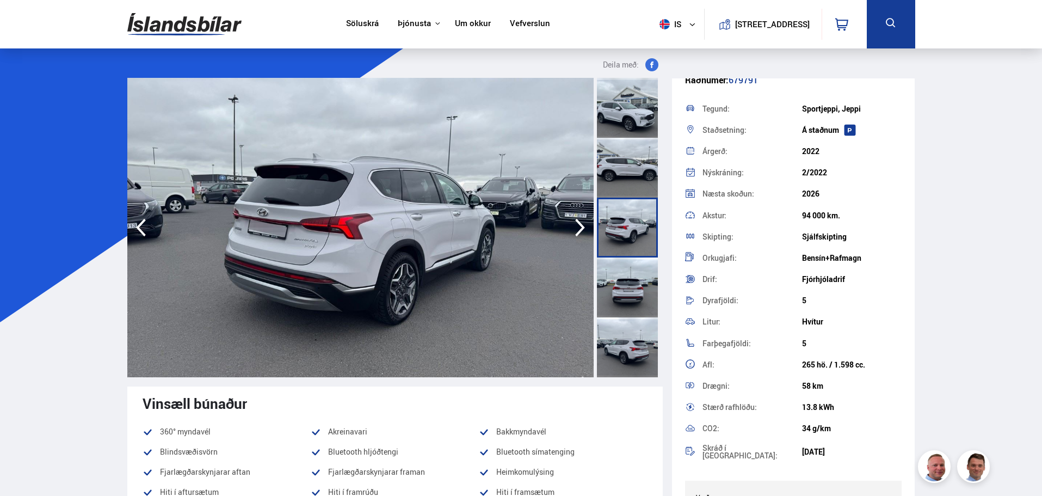
scroll to position [32, 0]
click at [622, 169] on div at bounding box center [627, 168] width 61 height 60
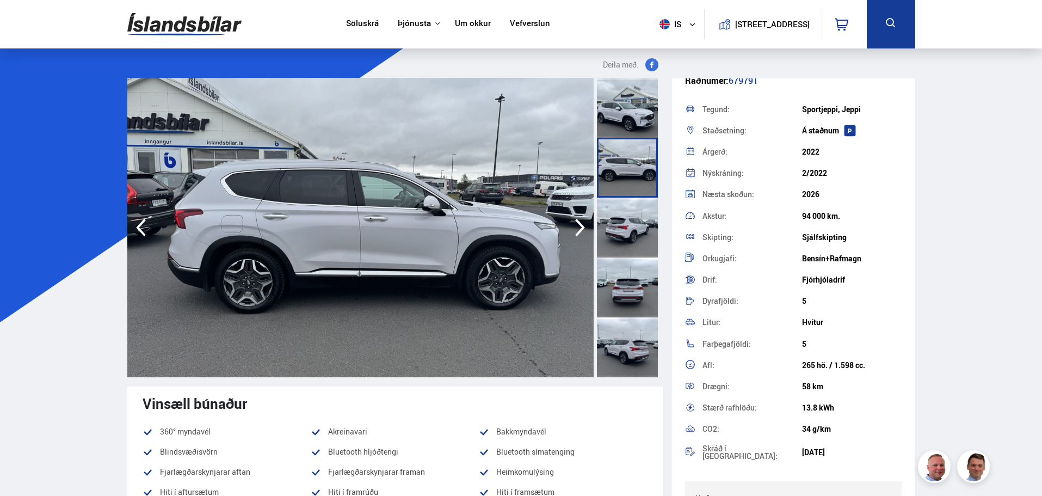
click at [366, 222] on img at bounding box center [360, 227] width 466 height 299
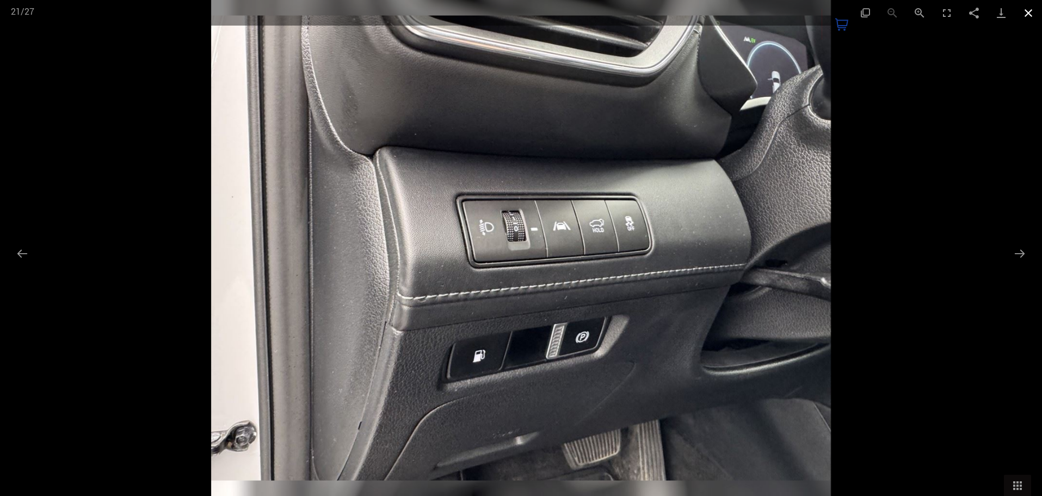
click at [1023, 10] on button "Close gallery" at bounding box center [1028, 13] width 27 height 26
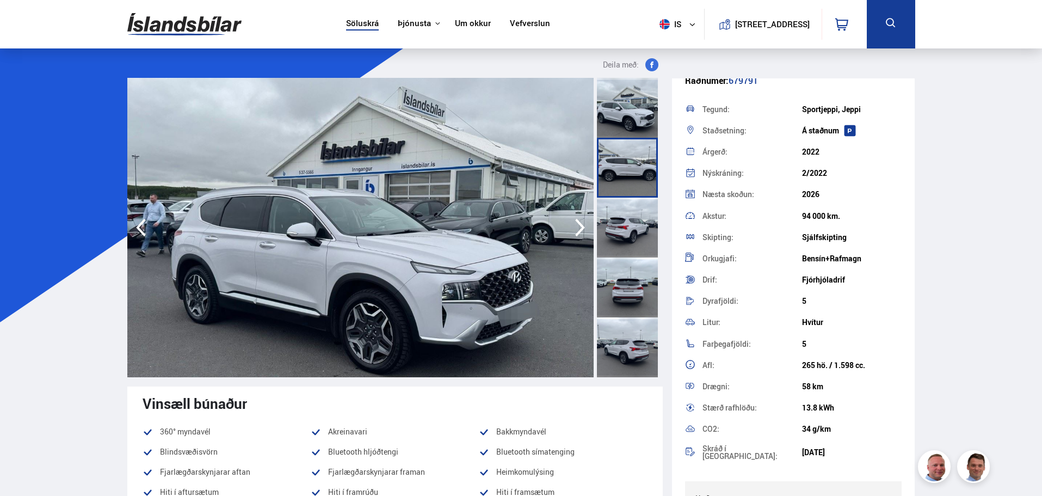
scroll to position [171, 0]
